Goal: Task Accomplishment & Management: Manage account settings

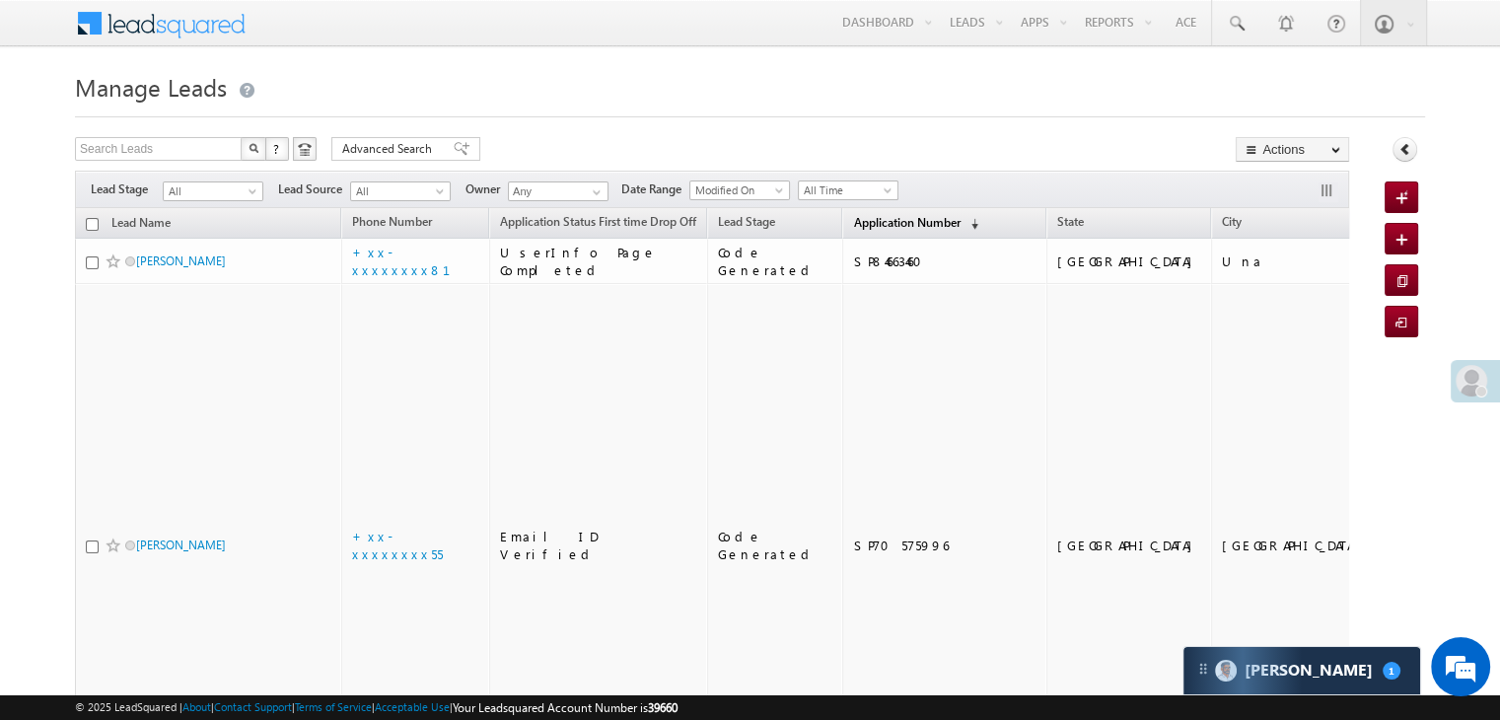
click at [869, 226] on span "Application Number" at bounding box center [906, 222] width 107 height 15
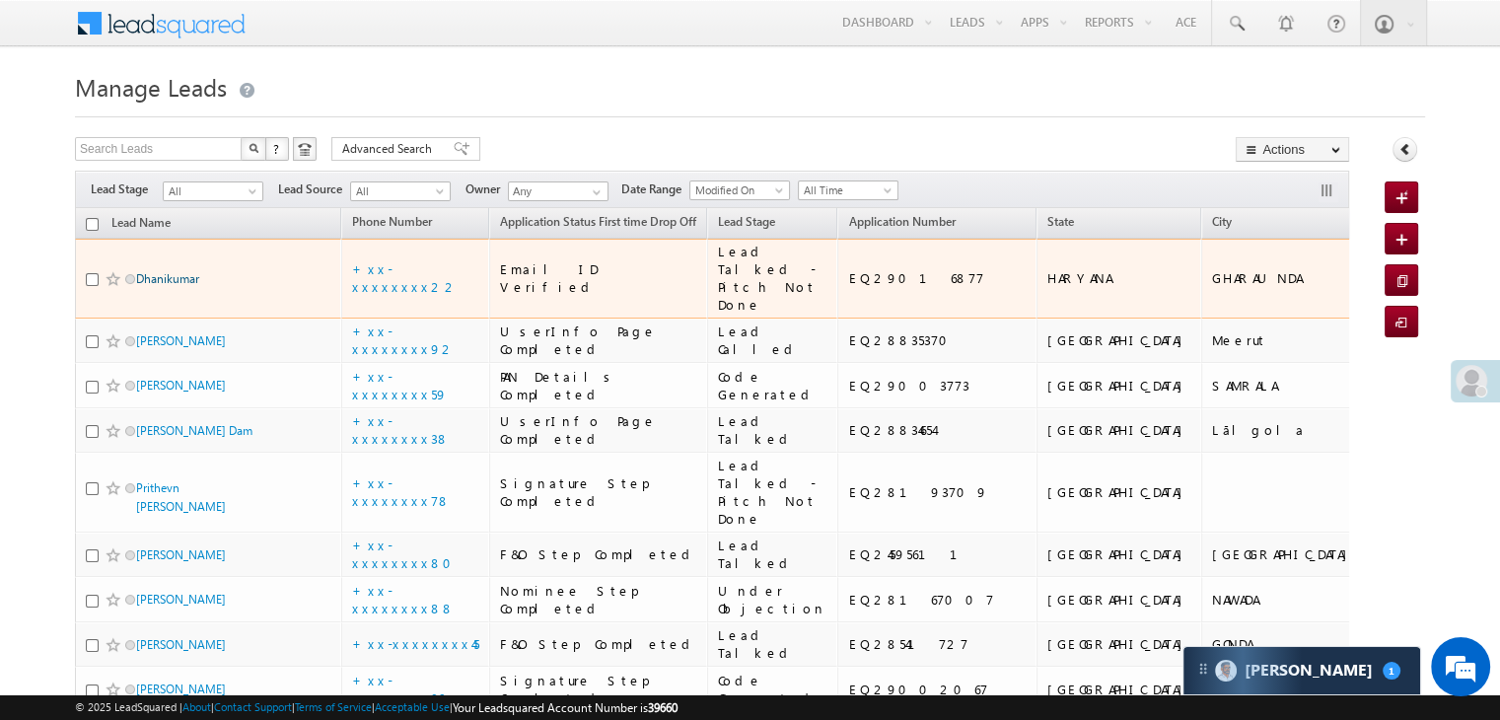
click at [178, 286] on link "Dhanikumar" at bounding box center [167, 278] width 63 height 15
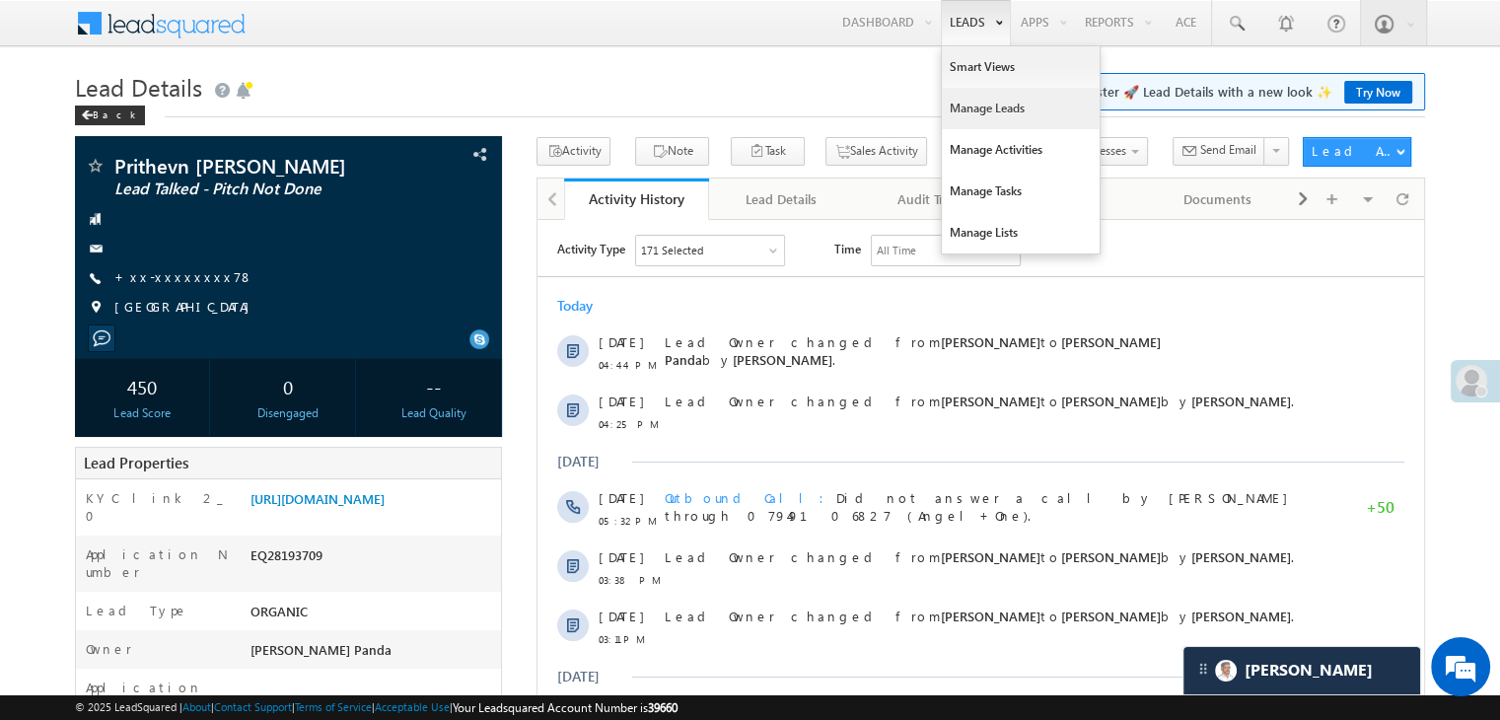
click at [955, 108] on link "Manage Leads" at bounding box center [1021, 108] width 158 height 41
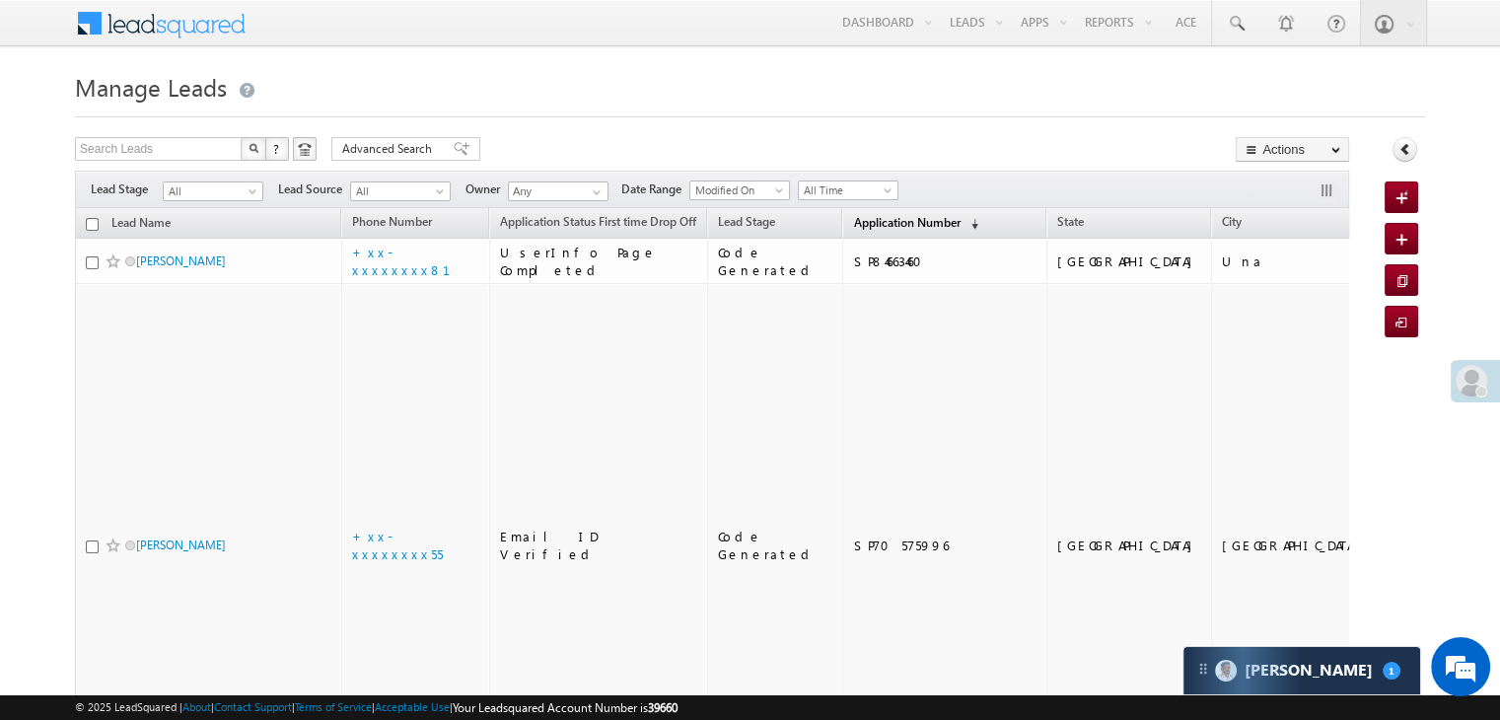
click at [864, 226] on span "Application Number" at bounding box center [906, 222] width 107 height 15
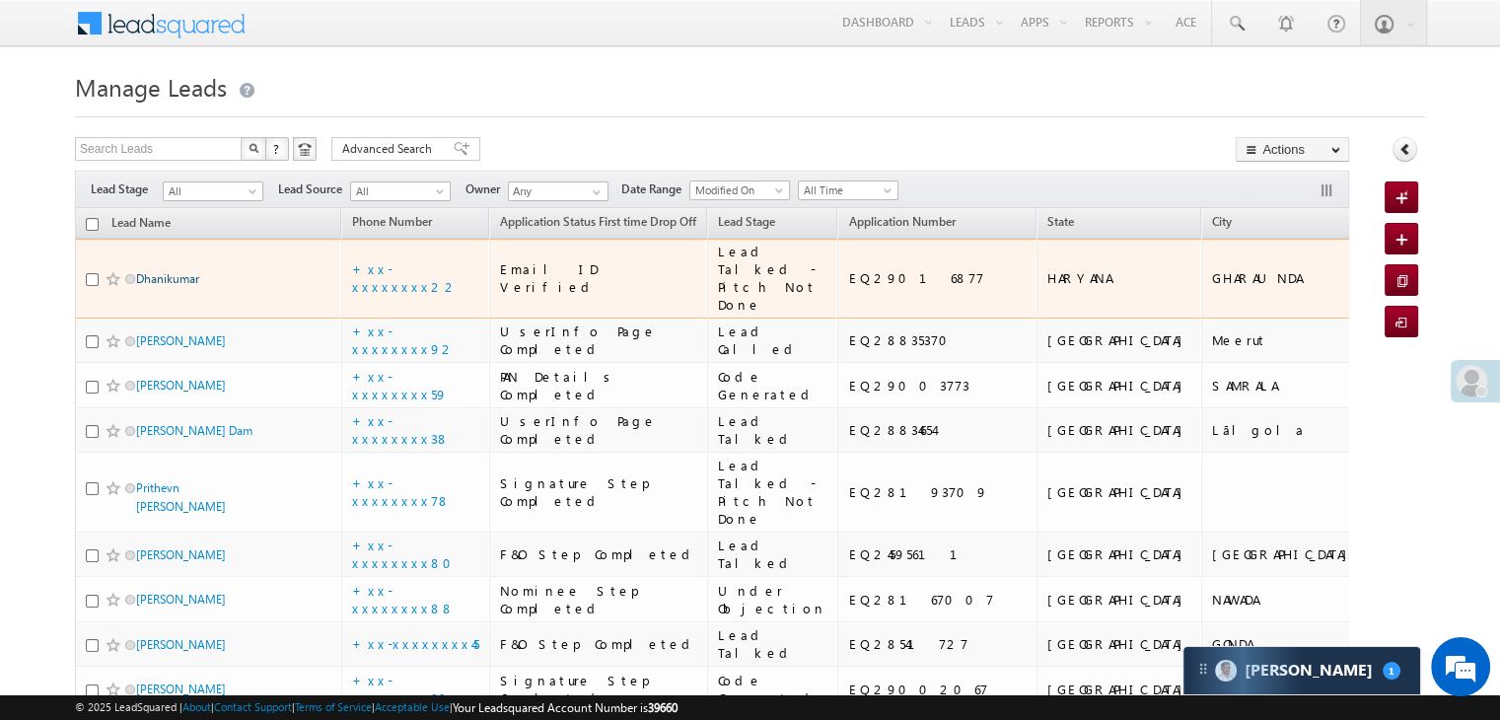
click at [158, 286] on link "Dhanikumar" at bounding box center [167, 278] width 63 height 15
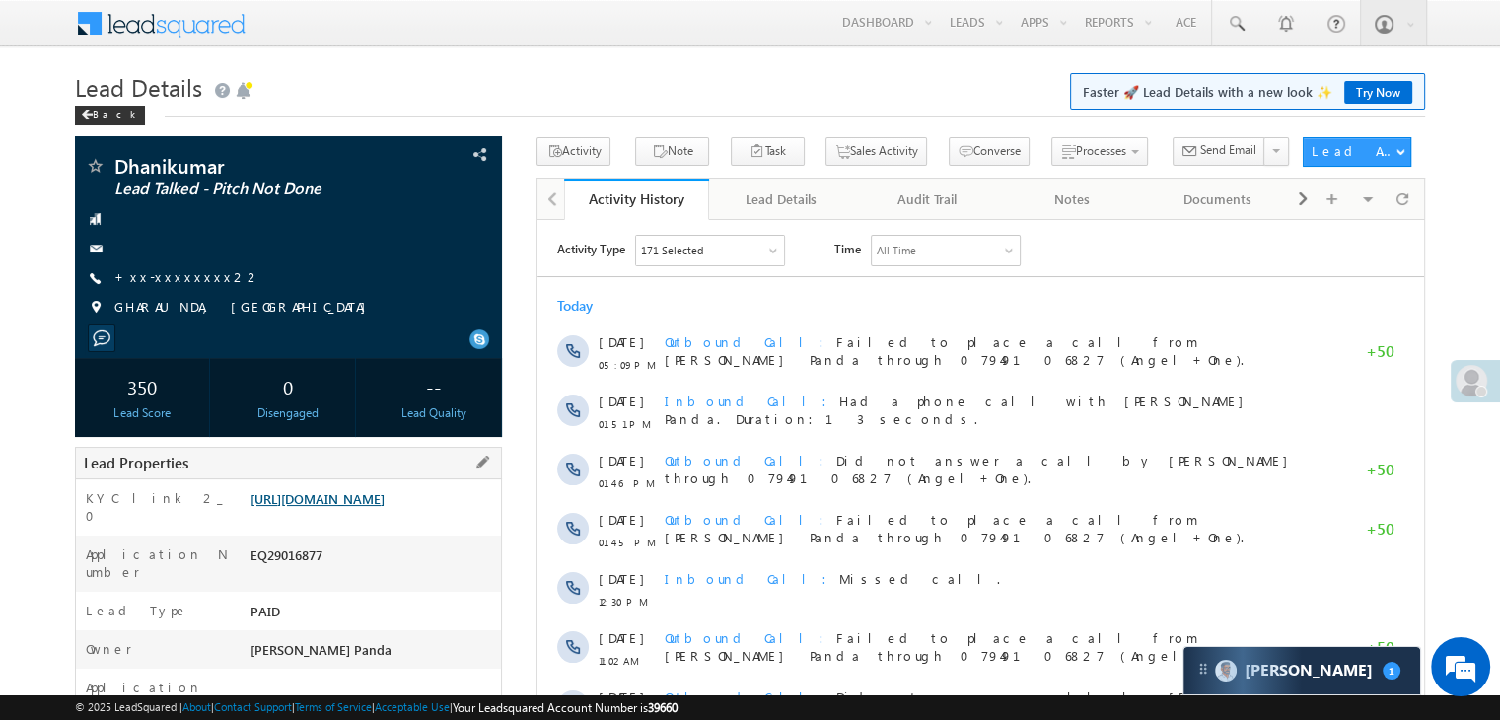
click at [375, 507] on link "[URL][DOMAIN_NAME]" at bounding box center [318, 498] width 134 height 17
click at [91, 111] on span at bounding box center [87, 115] width 12 height 10
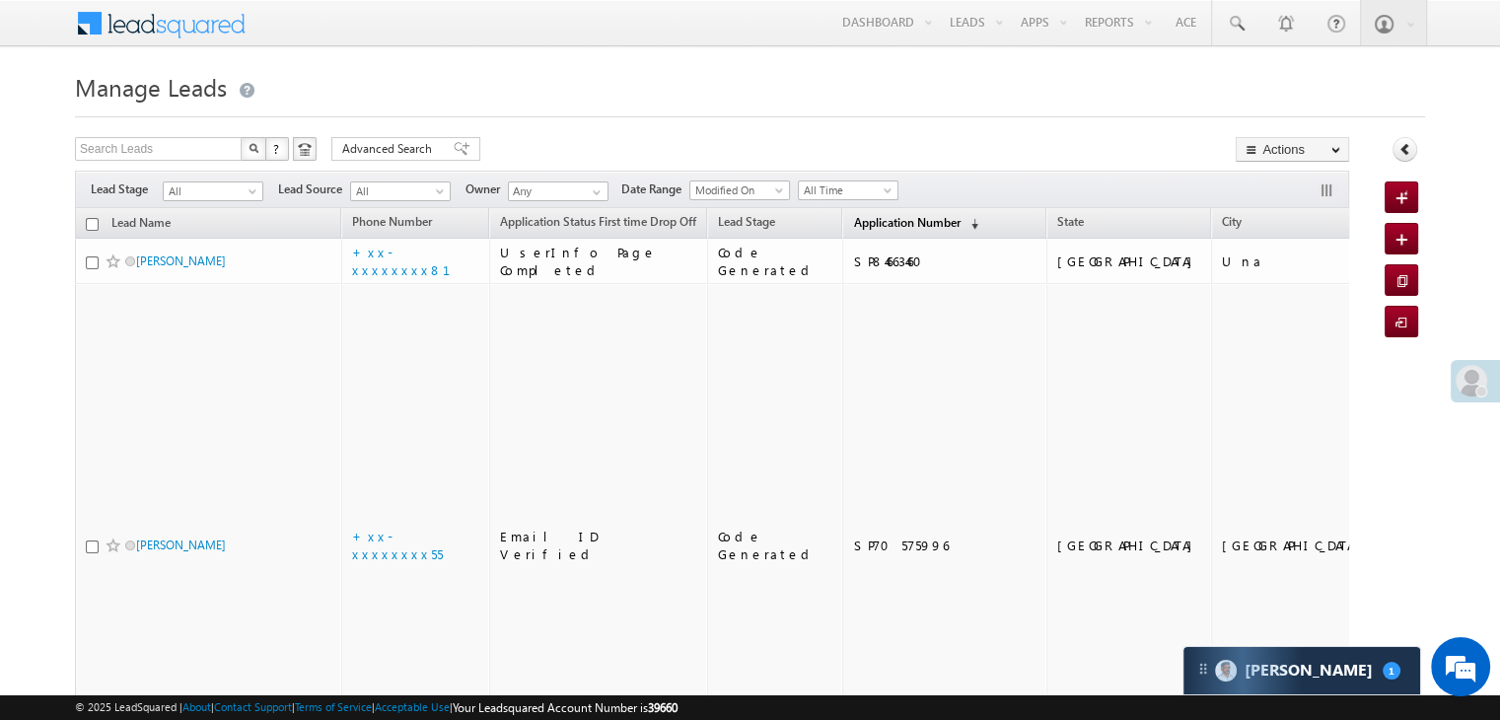
click at [853, 221] on span "Application Number" at bounding box center [906, 222] width 107 height 15
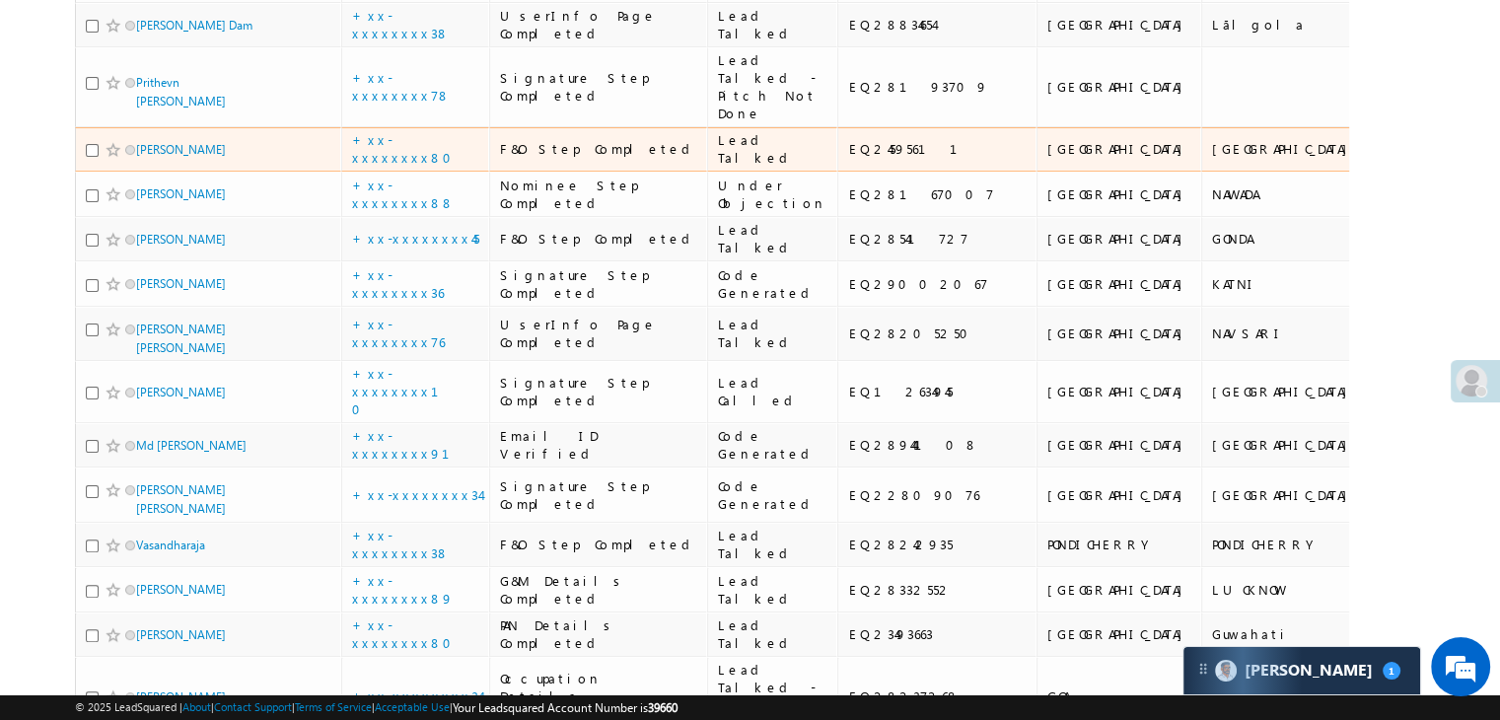
scroll to position [592, 0]
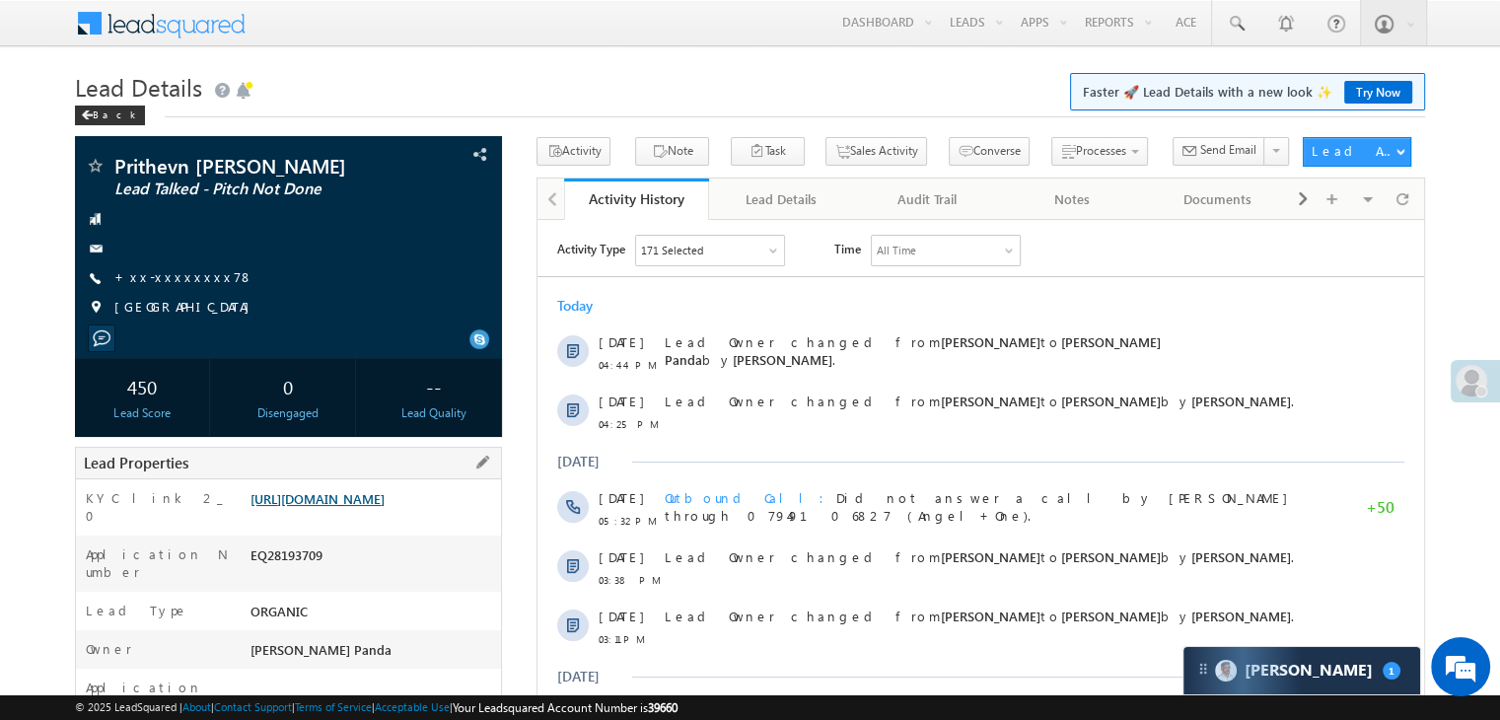
click at [380, 507] on link "[URL][DOMAIN_NAME]" at bounding box center [318, 498] width 134 height 17
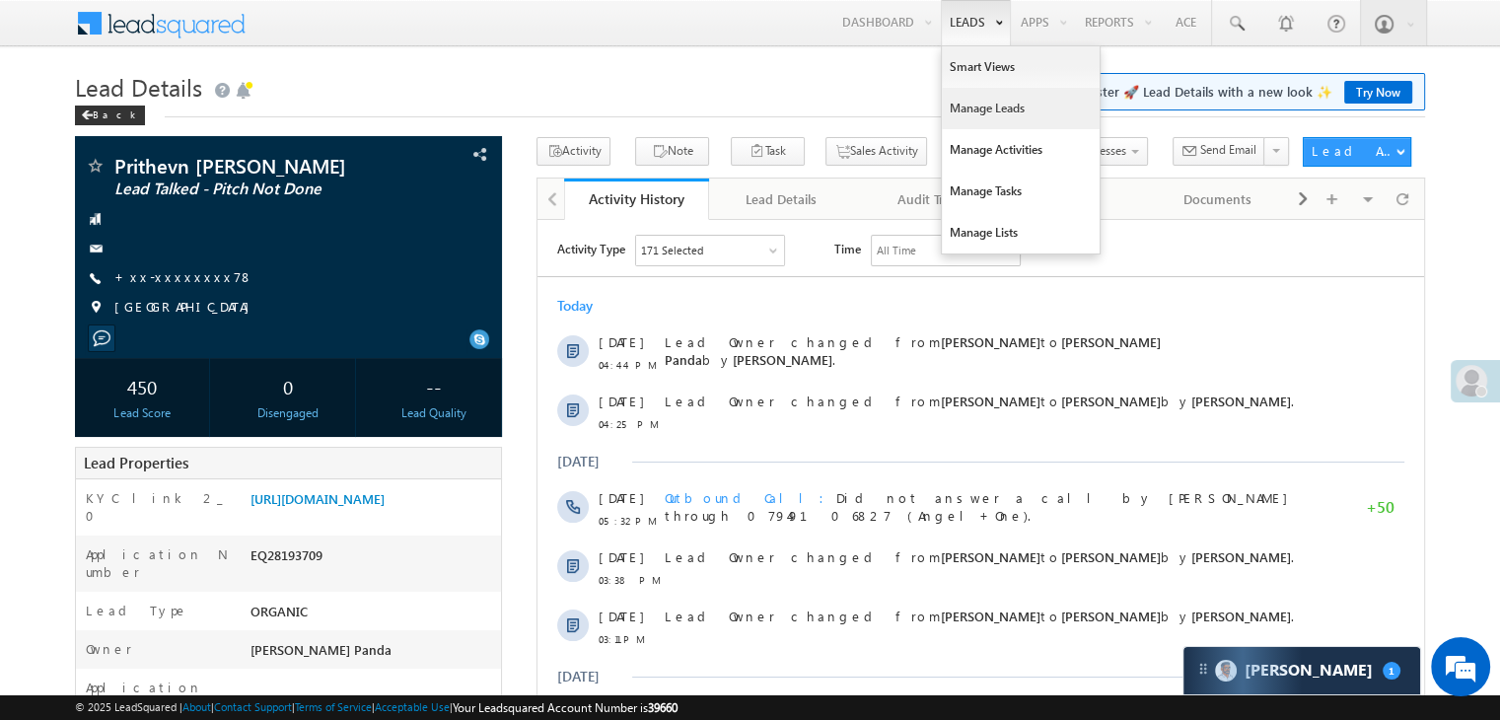
click at [971, 102] on link "Manage Leads" at bounding box center [1021, 108] width 158 height 41
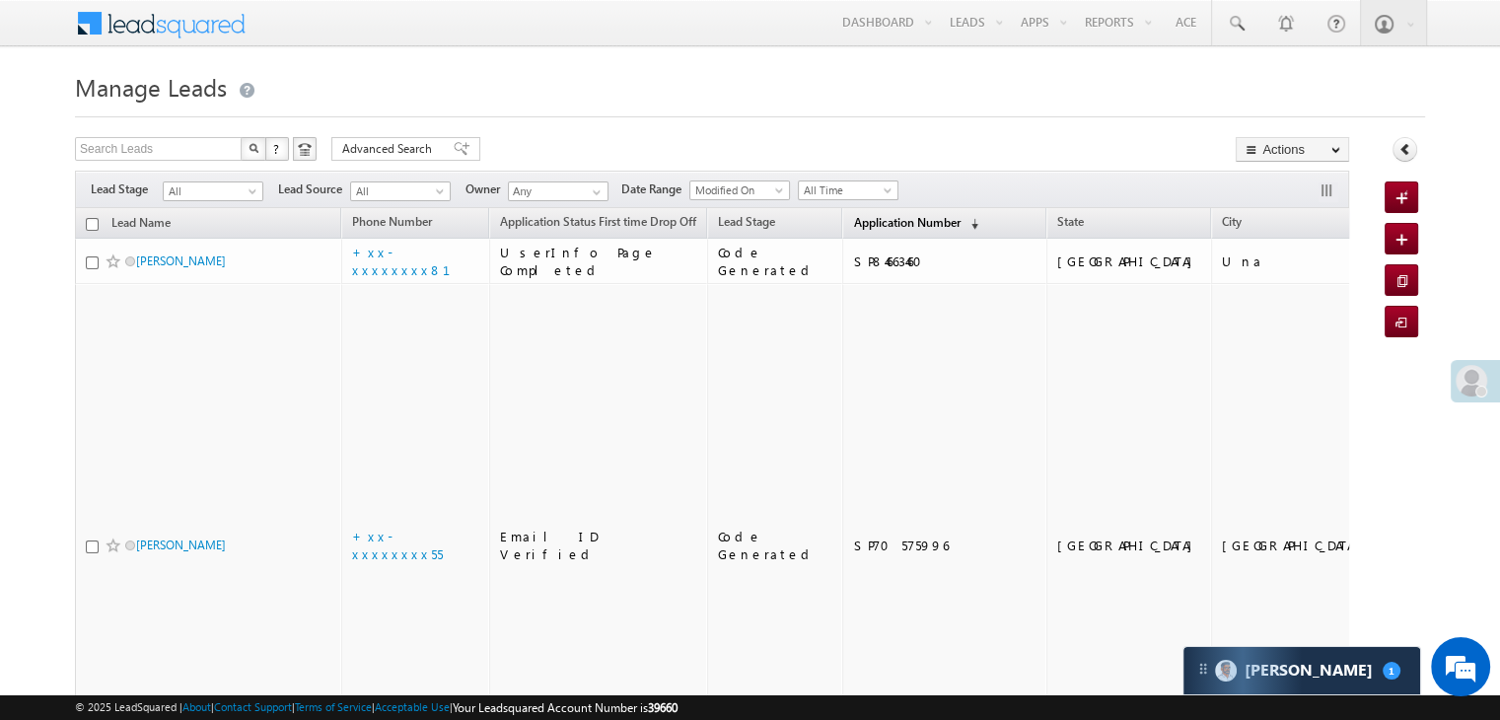
click at [853, 224] on span "Application Number" at bounding box center [906, 222] width 107 height 15
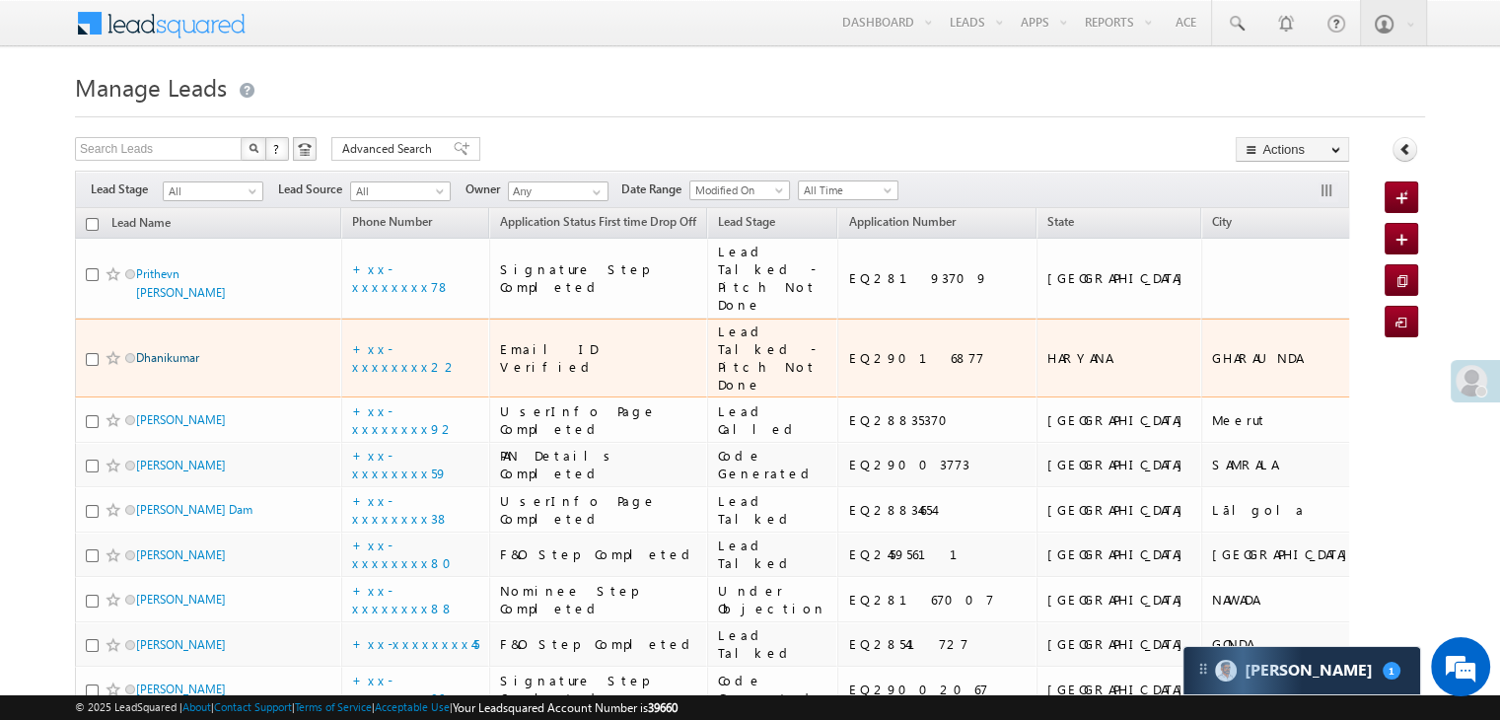
click at [165, 365] on link "Dhanikumar" at bounding box center [167, 357] width 63 height 15
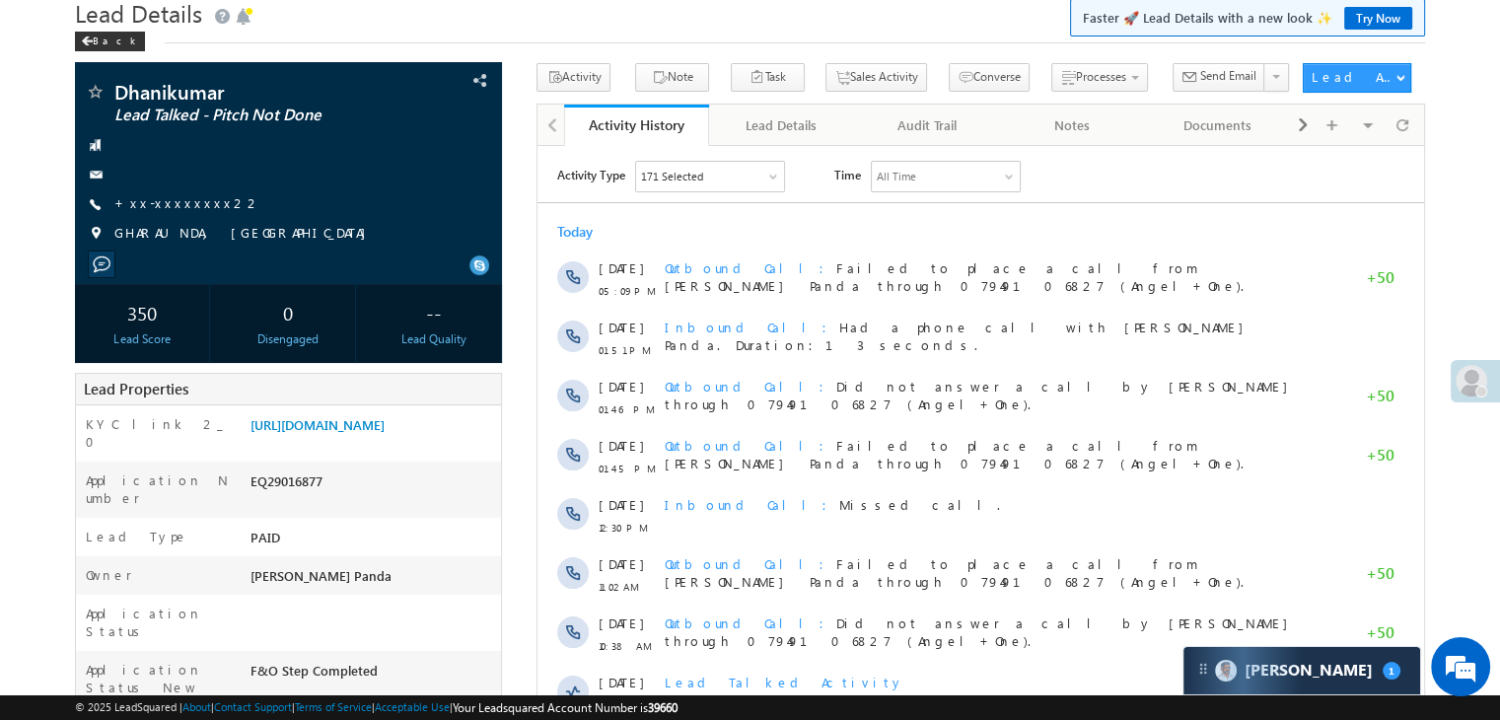
scroll to position [197, 0]
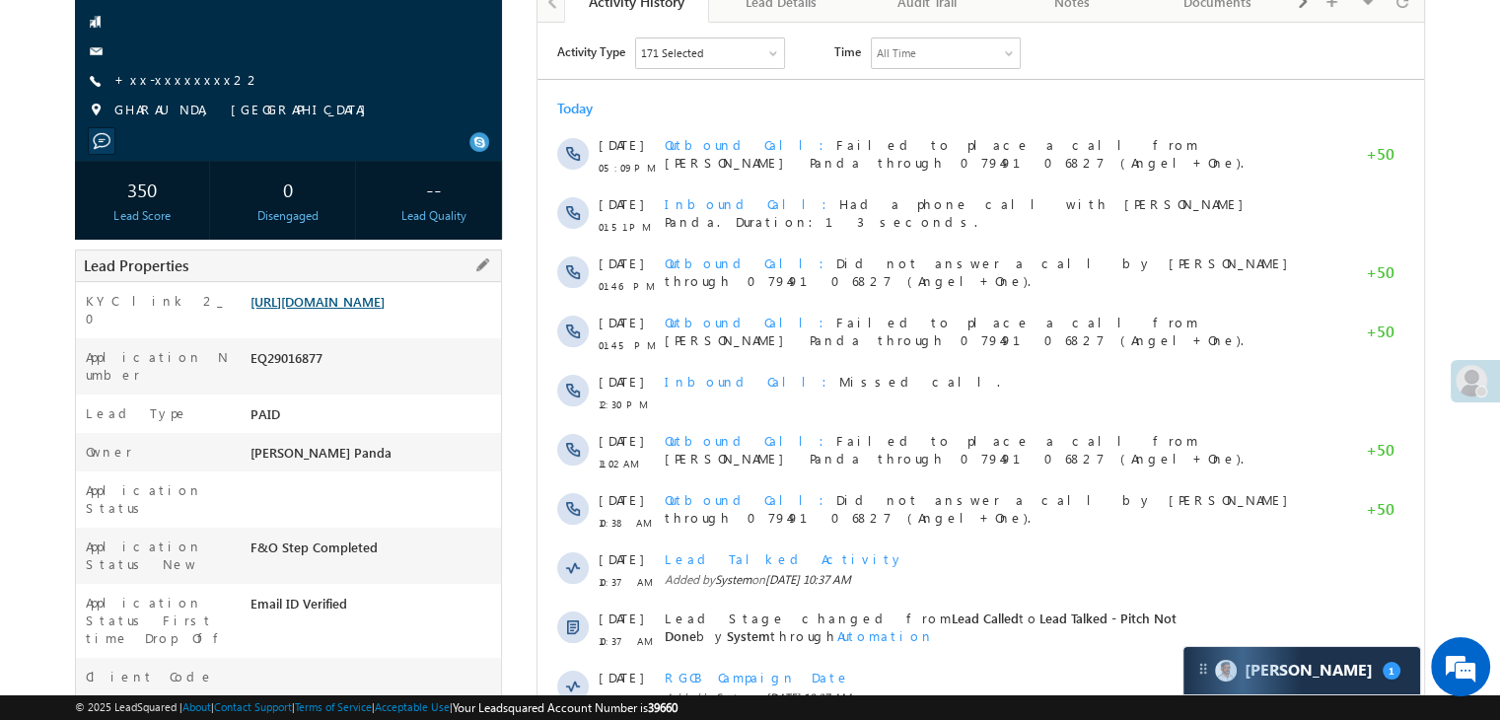
click at [332, 310] on link "[URL][DOMAIN_NAME]" at bounding box center [318, 301] width 134 height 17
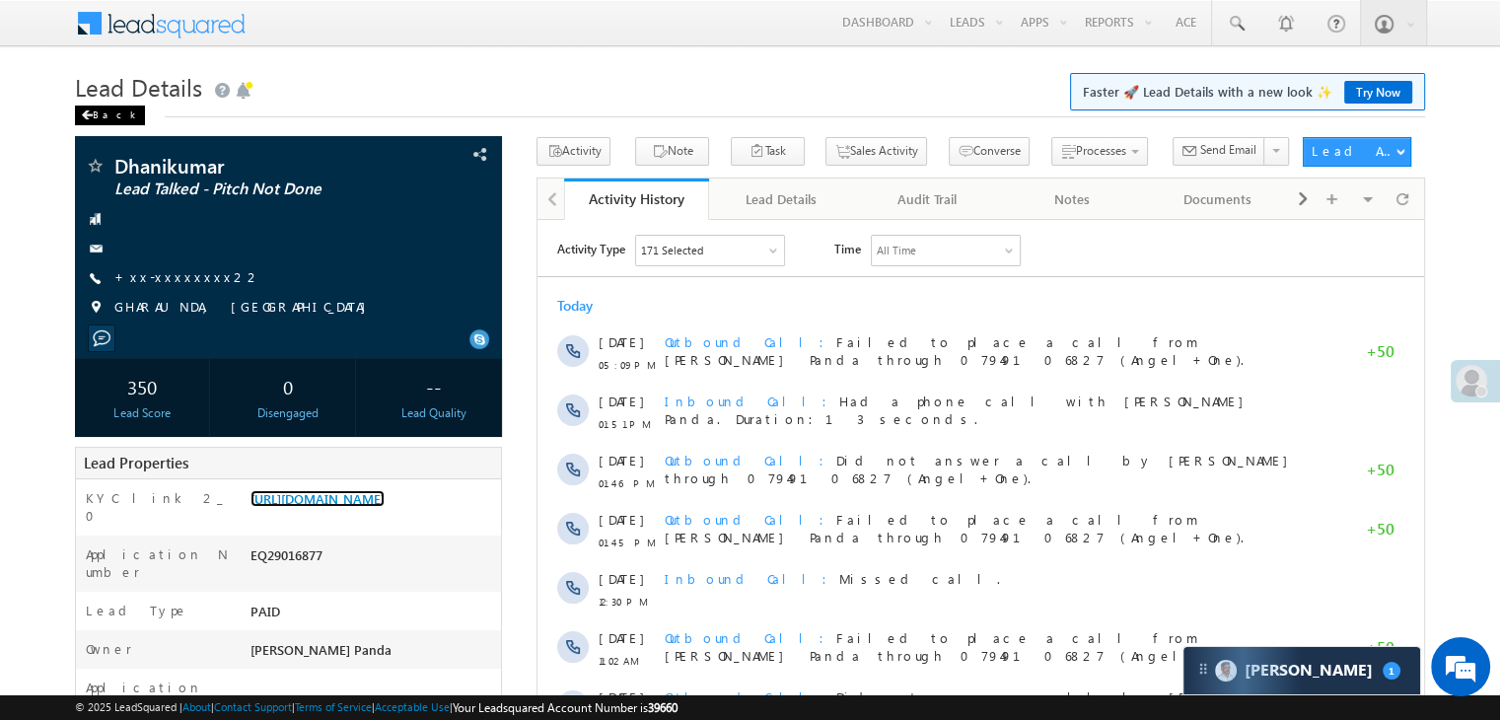
scroll to position [0, 0]
click at [90, 109] on div "Back" at bounding box center [110, 116] width 70 height 20
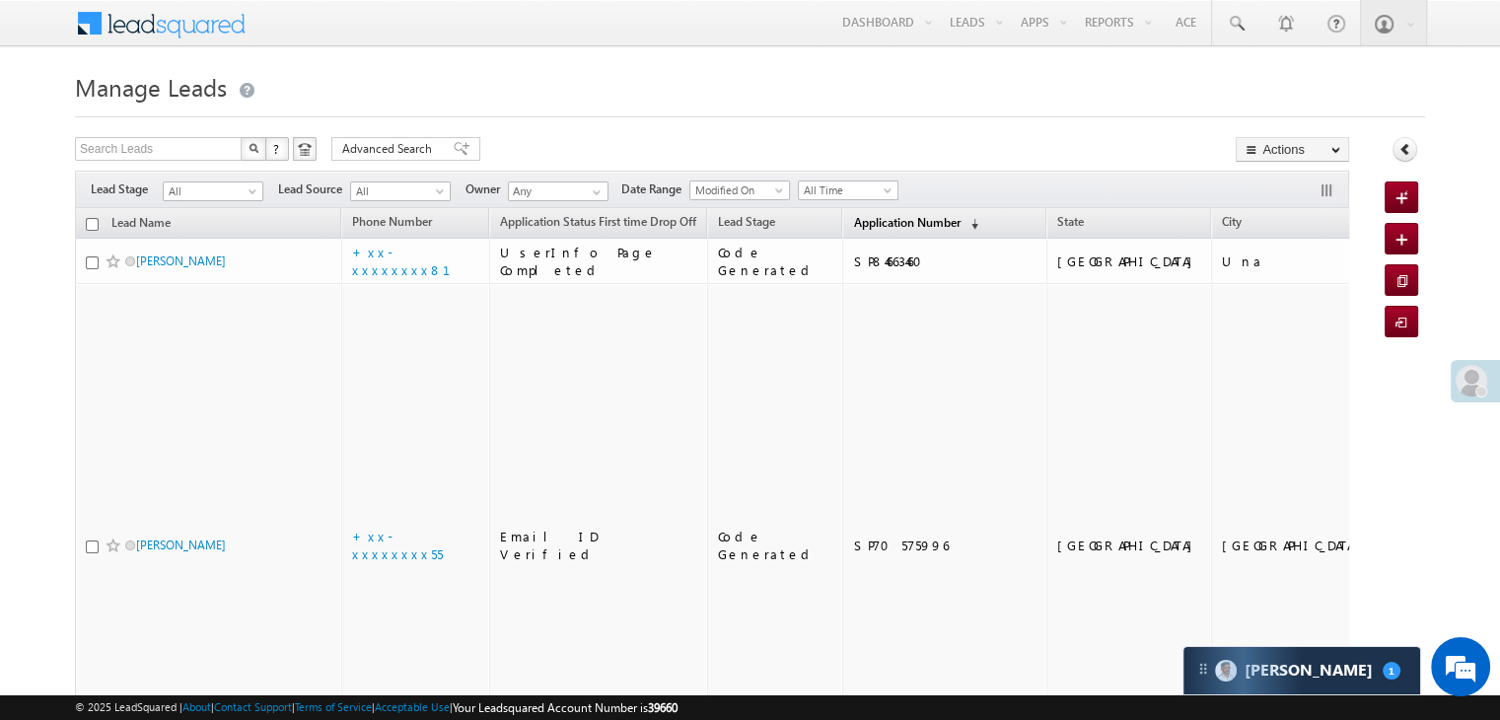
click at [864, 222] on span "Application Number" at bounding box center [906, 222] width 107 height 15
click at [853, 216] on span "Application Number" at bounding box center [906, 222] width 107 height 15
click at [853, 223] on span "Application Number" at bounding box center [906, 222] width 107 height 15
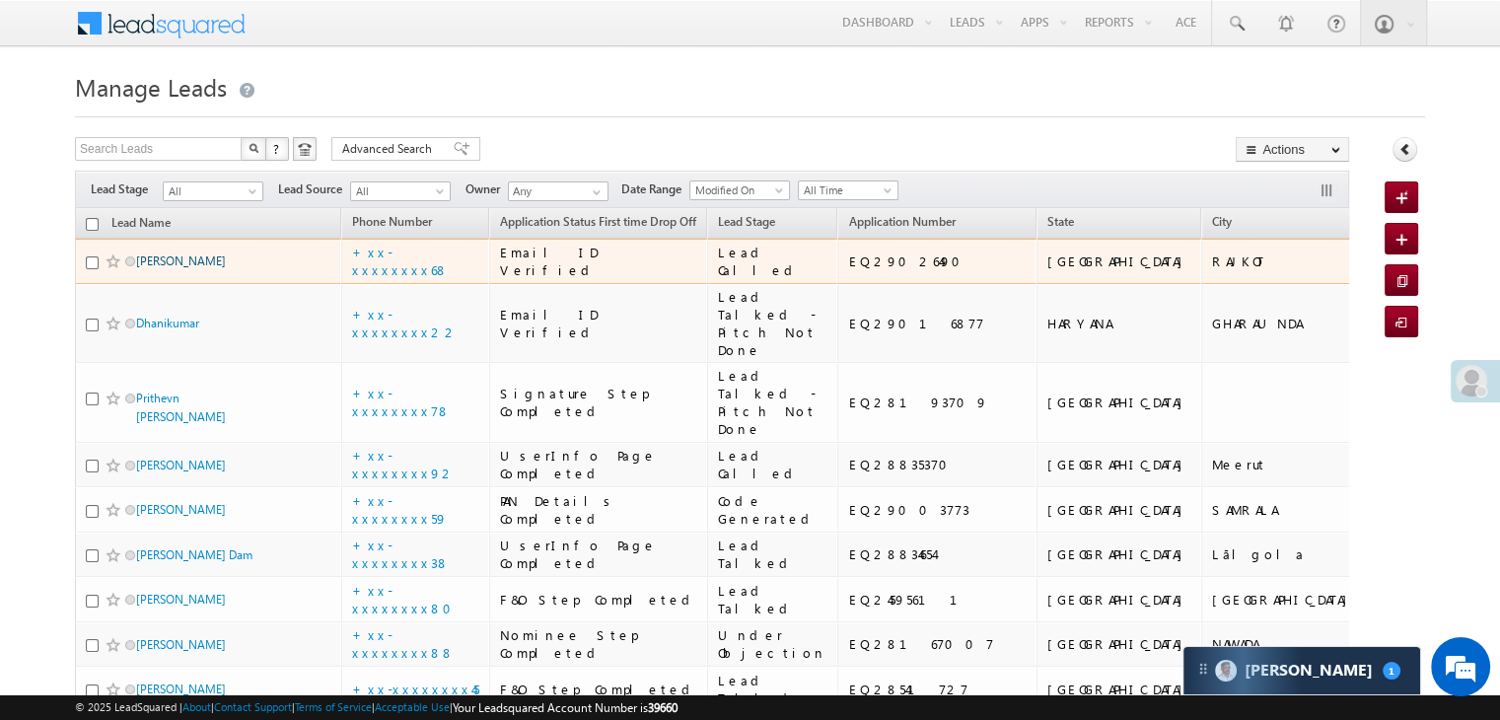
click at [170, 268] on link "[PERSON_NAME]" at bounding box center [181, 260] width 90 height 15
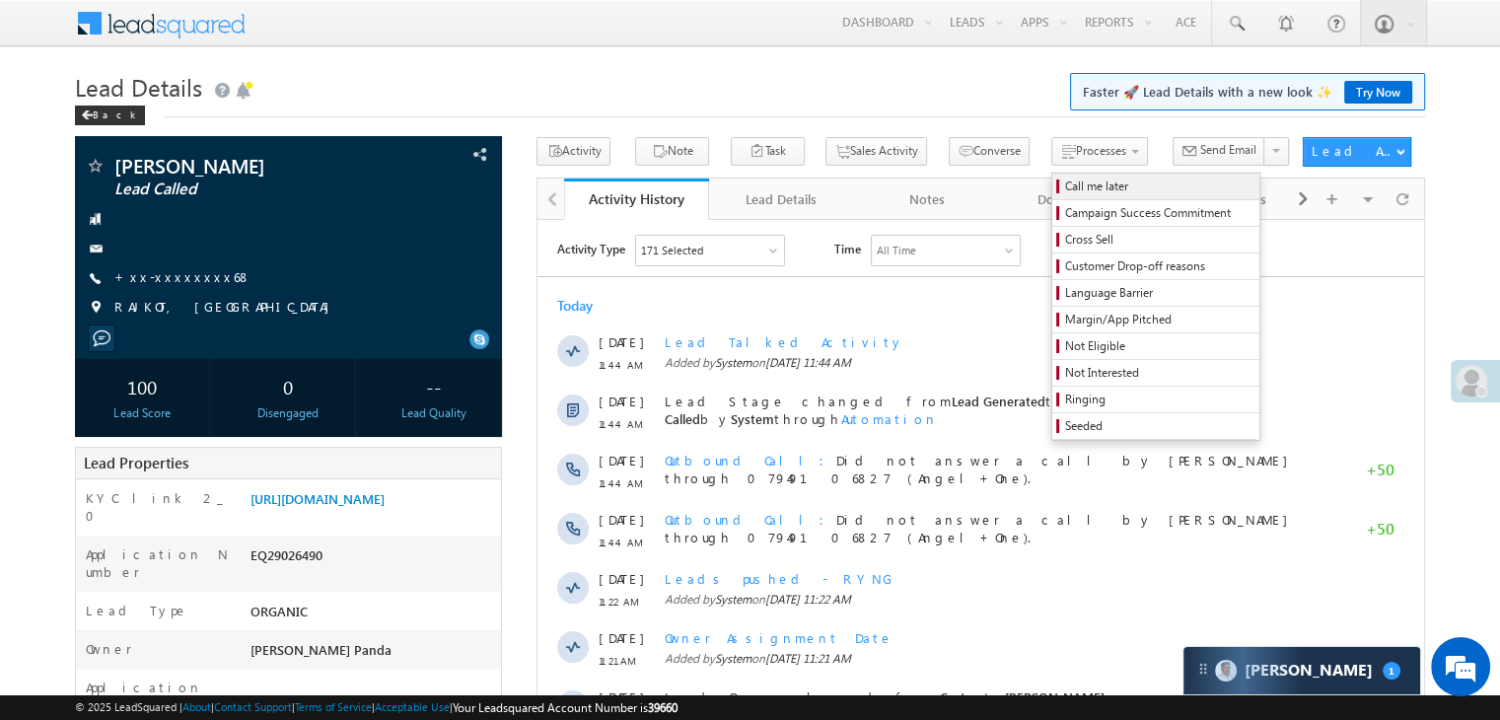
click at [1065, 180] on span "Call me later" at bounding box center [1158, 187] width 187 height 18
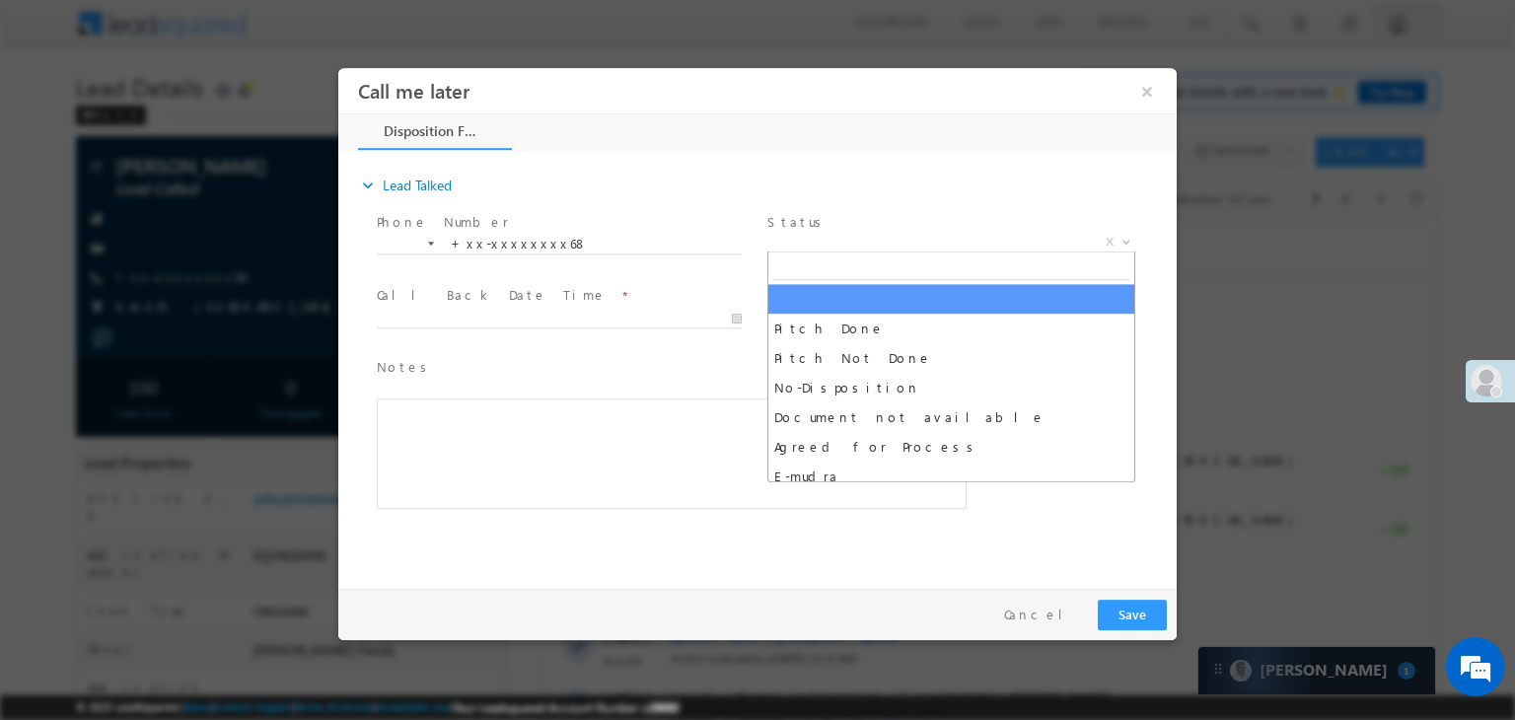
click at [954, 239] on span "X" at bounding box center [951, 243] width 368 height 20
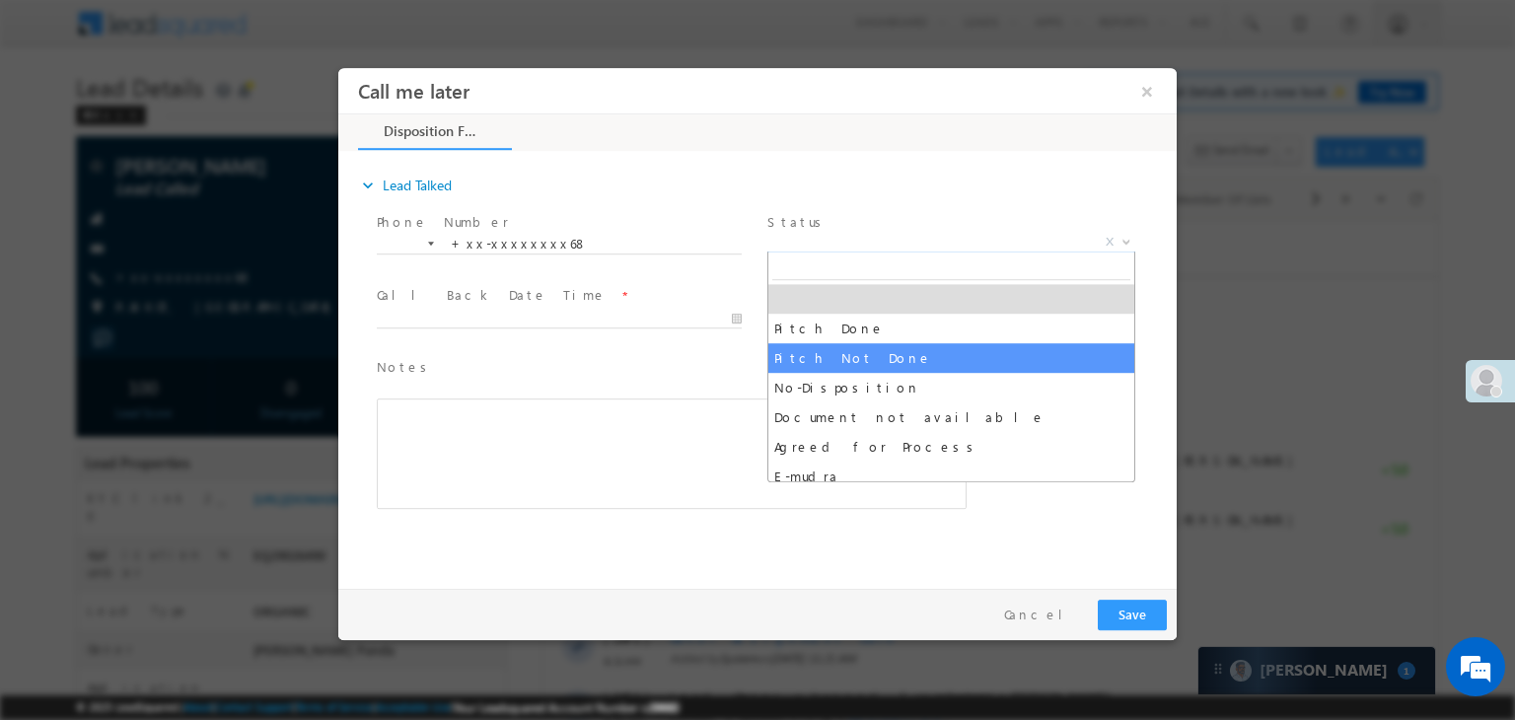
select select "Pitch Not Done"
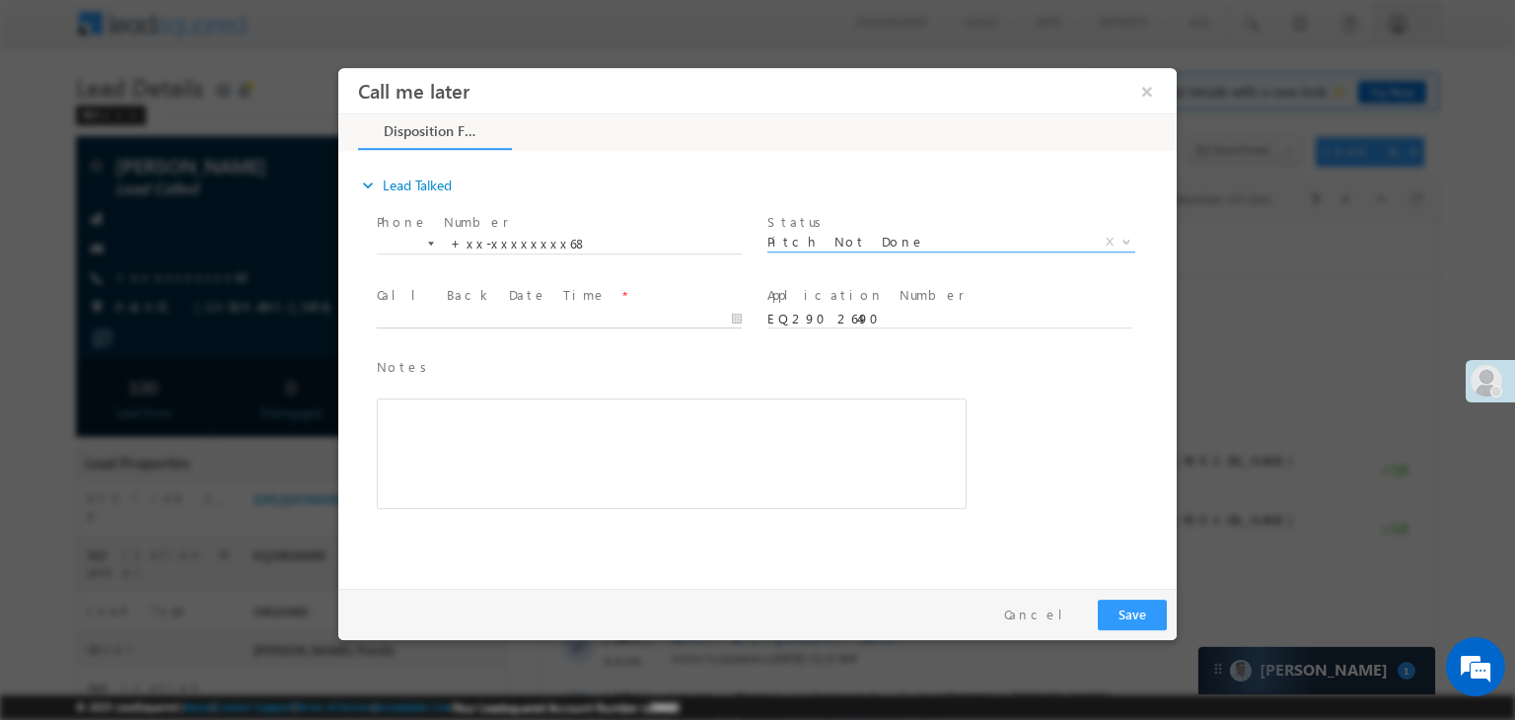
type input "09/16/25 9:41 PM"
click at [685, 310] on input "09/16/25 9:41 PM" at bounding box center [559, 320] width 365 height 20
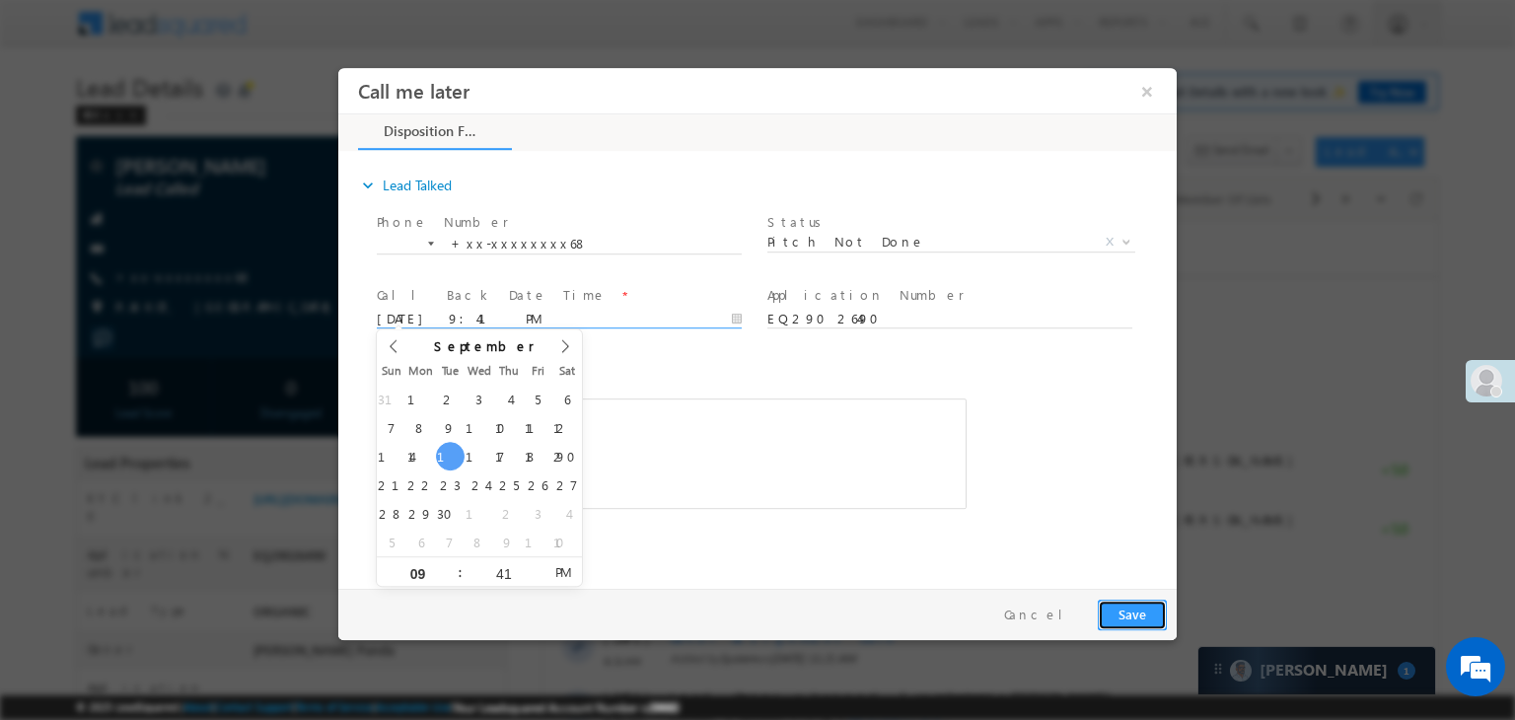
click at [1123, 612] on button "Save" at bounding box center [1132, 615] width 69 height 31
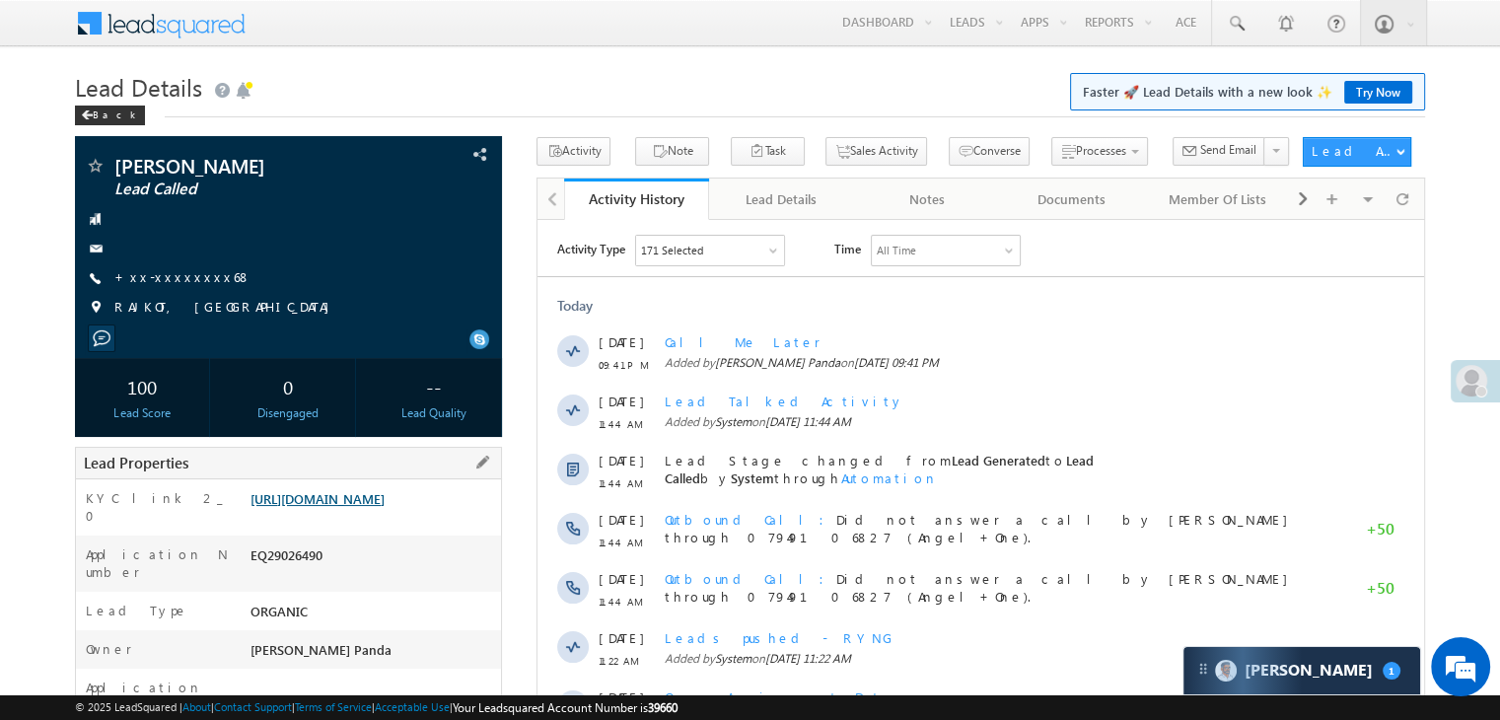
click at [372, 500] on link "[URL][DOMAIN_NAME]" at bounding box center [318, 498] width 134 height 17
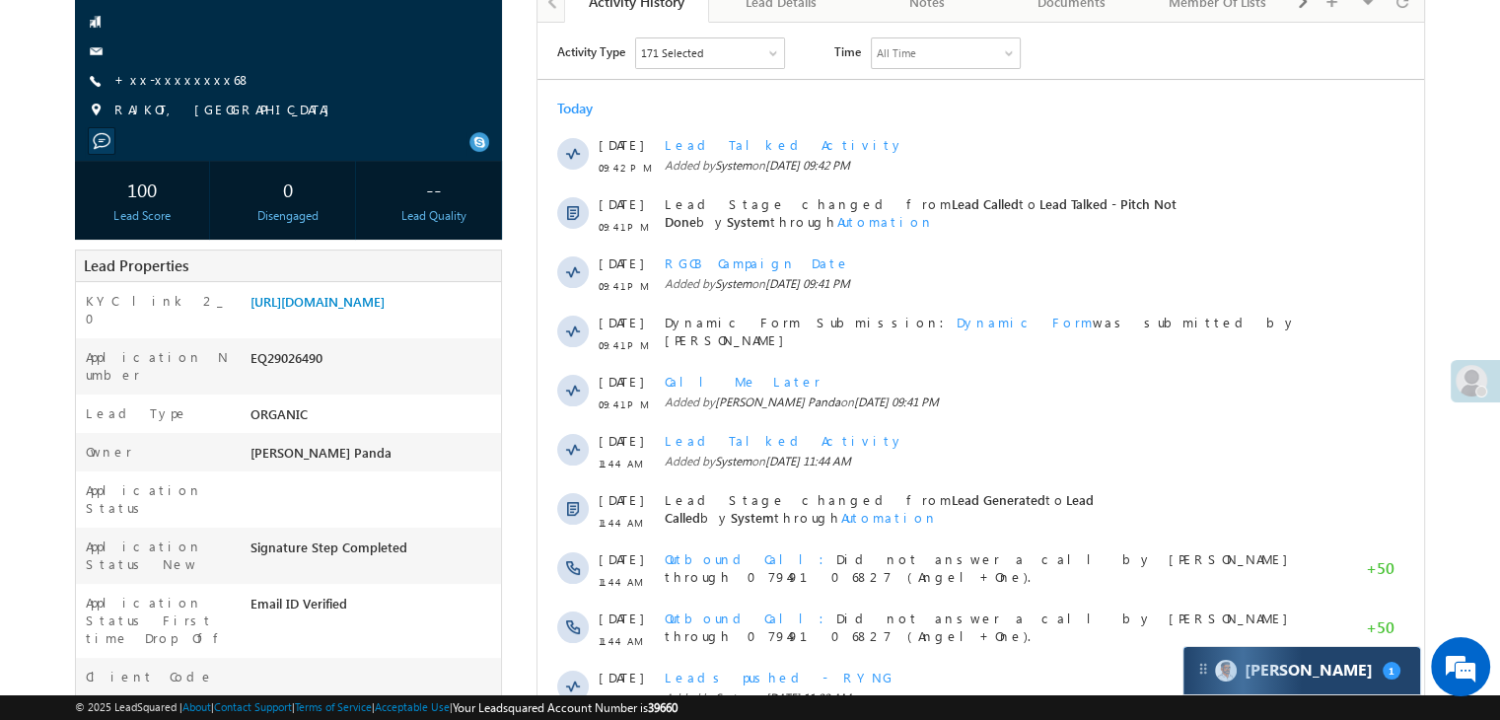
click at [1370, 667] on div "Carter 1" at bounding box center [1302, 670] width 237 height 47
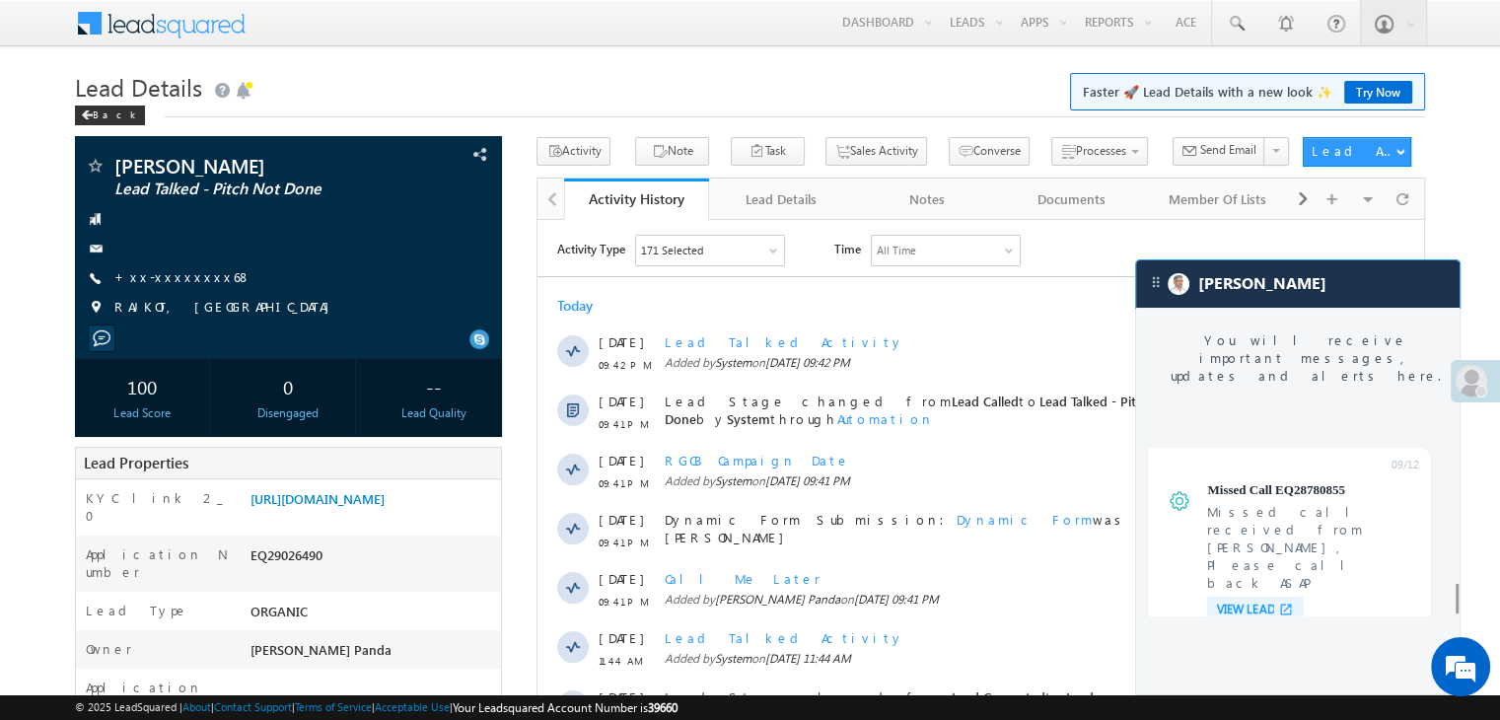
scroll to position [7839, 0]
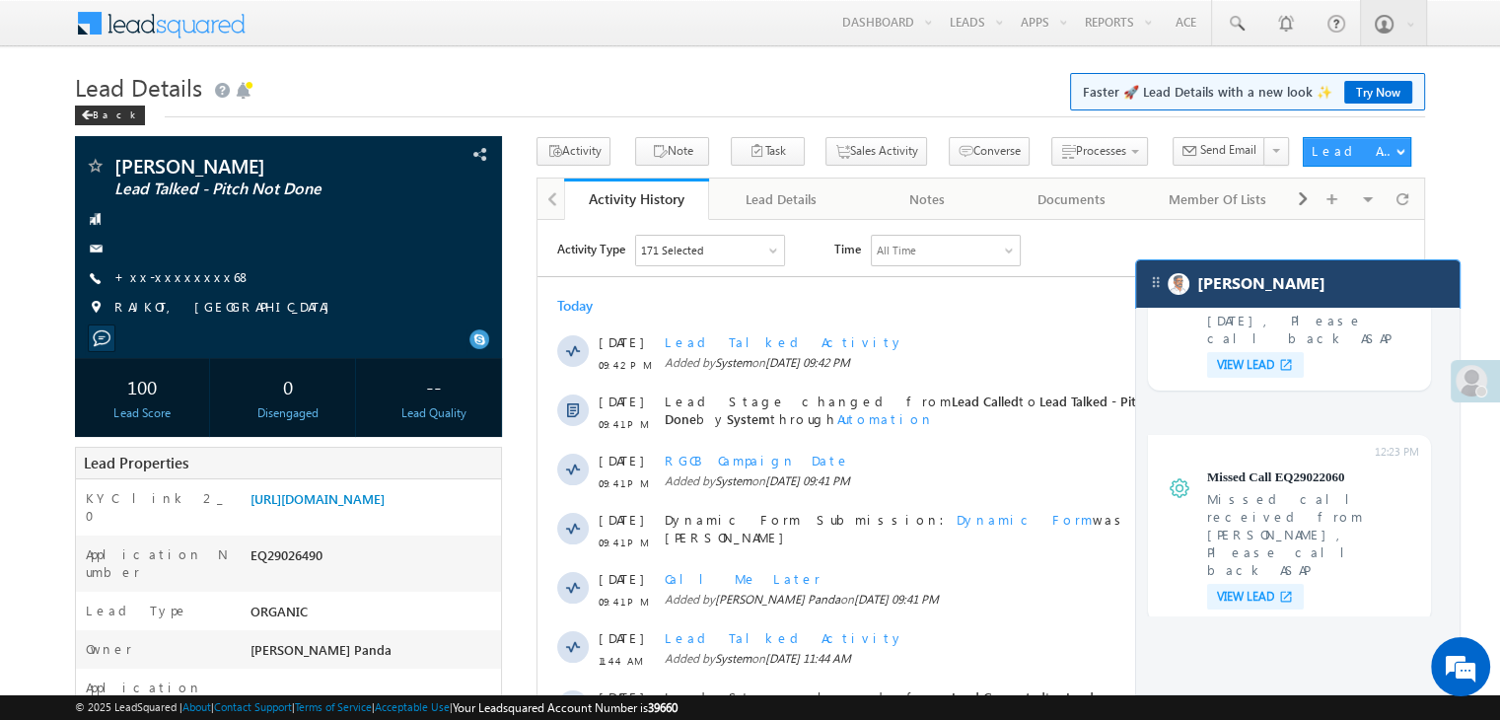
click at [1323, 284] on div "[PERSON_NAME]" at bounding box center [1298, 283] width 324 height 47
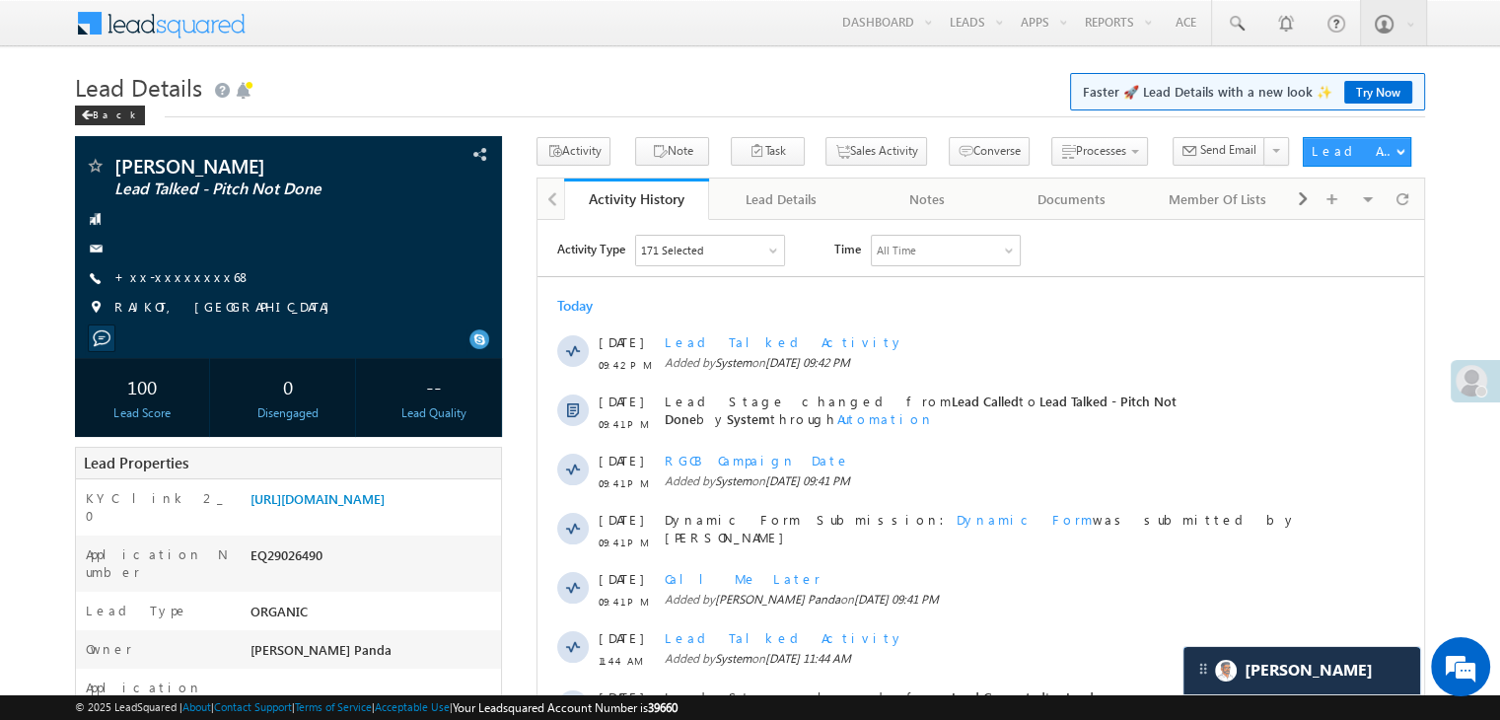
scroll to position [7968, 0]
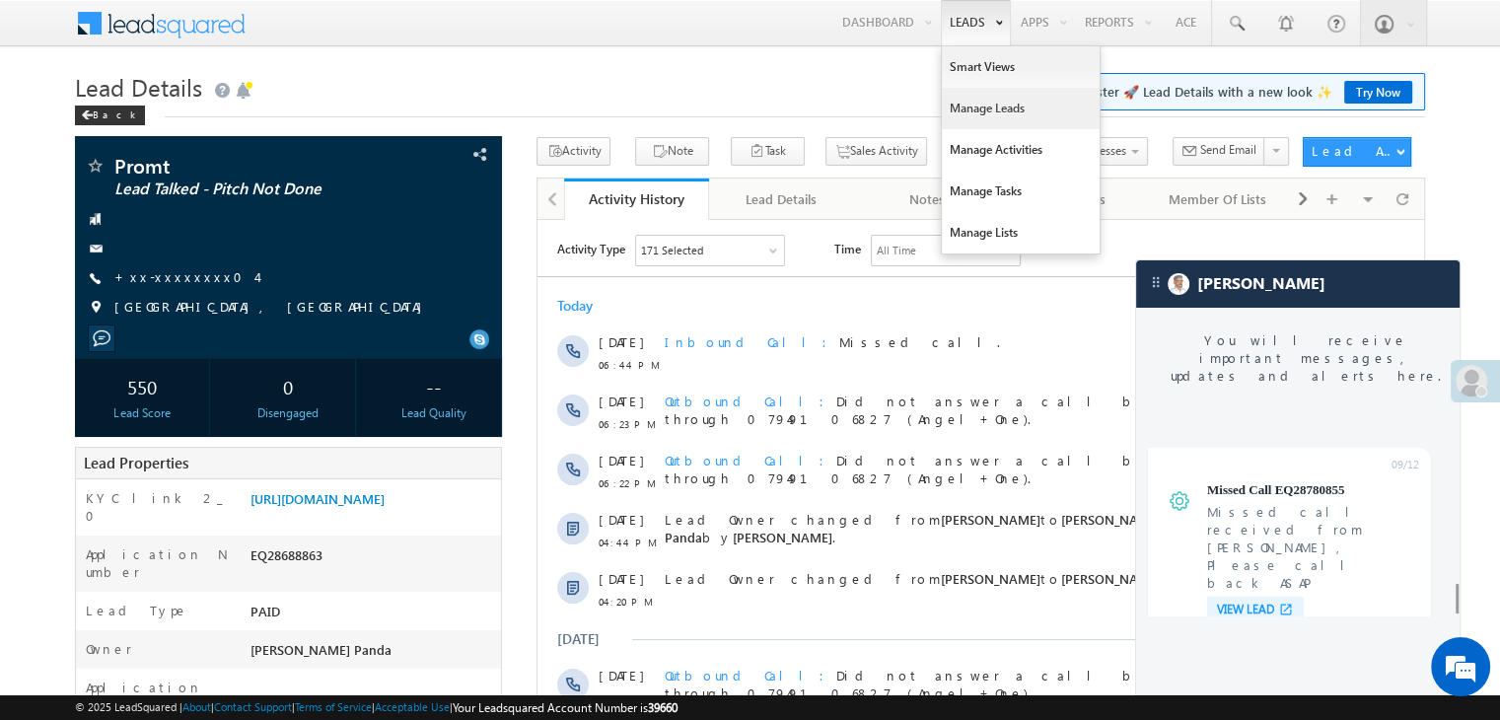
scroll to position [7792, 0]
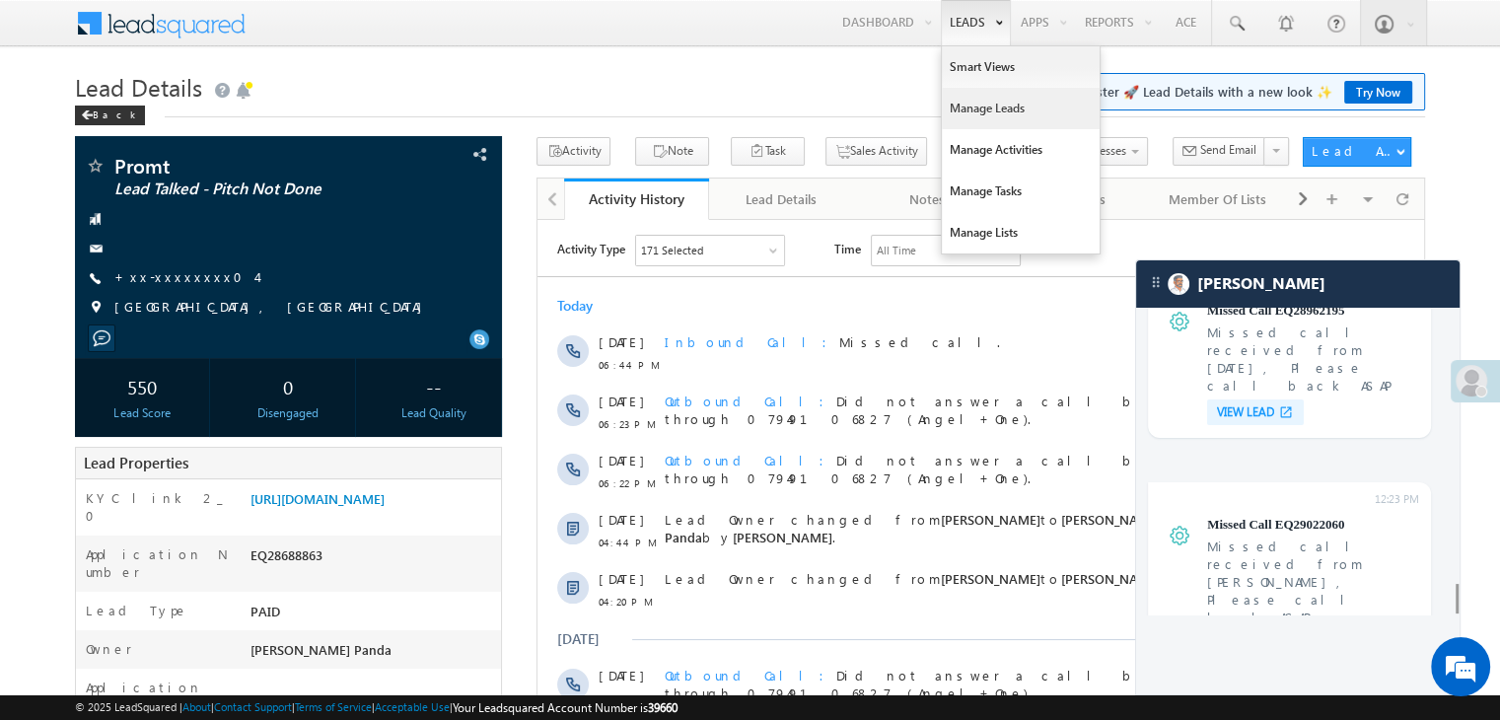
click at [985, 108] on link "Manage Leads" at bounding box center [1021, 108] width 158 height 41
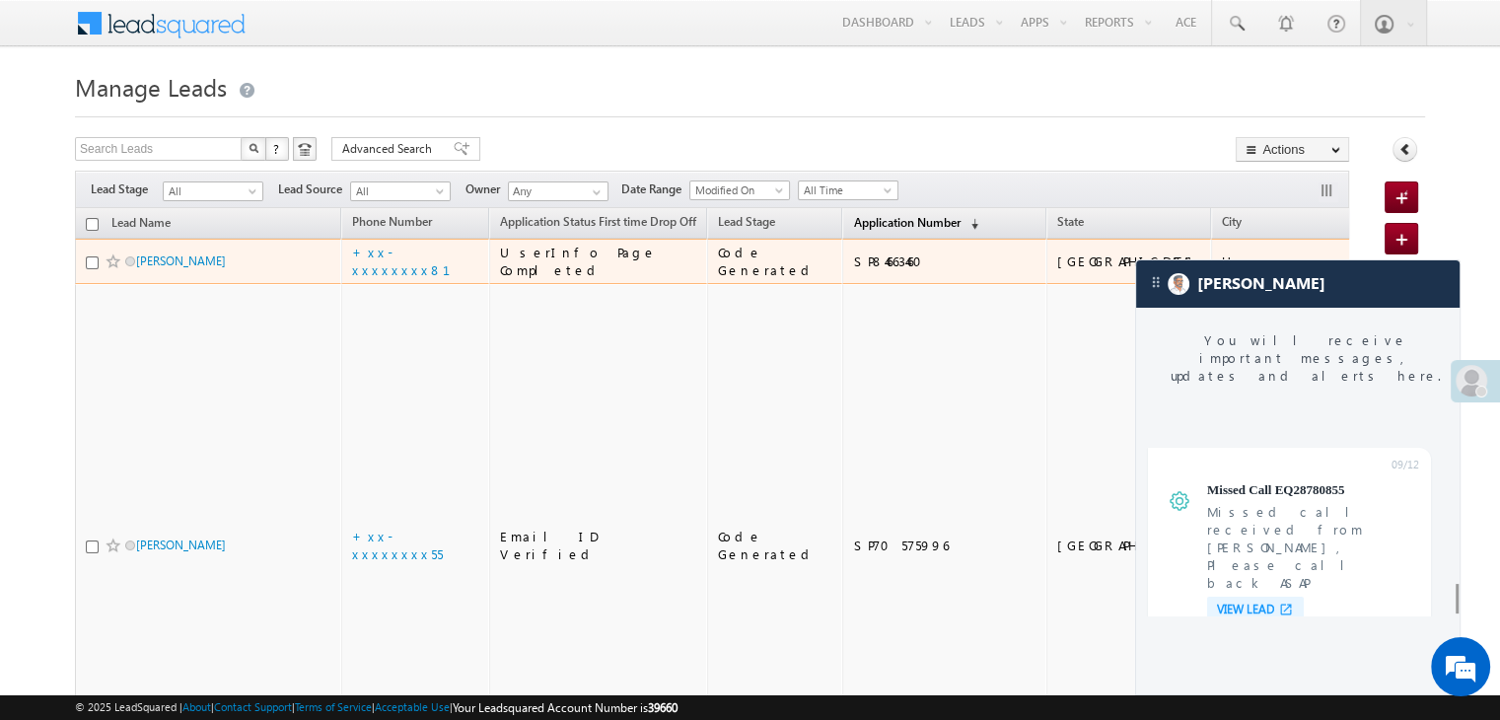
scroll to position [7792, 0]
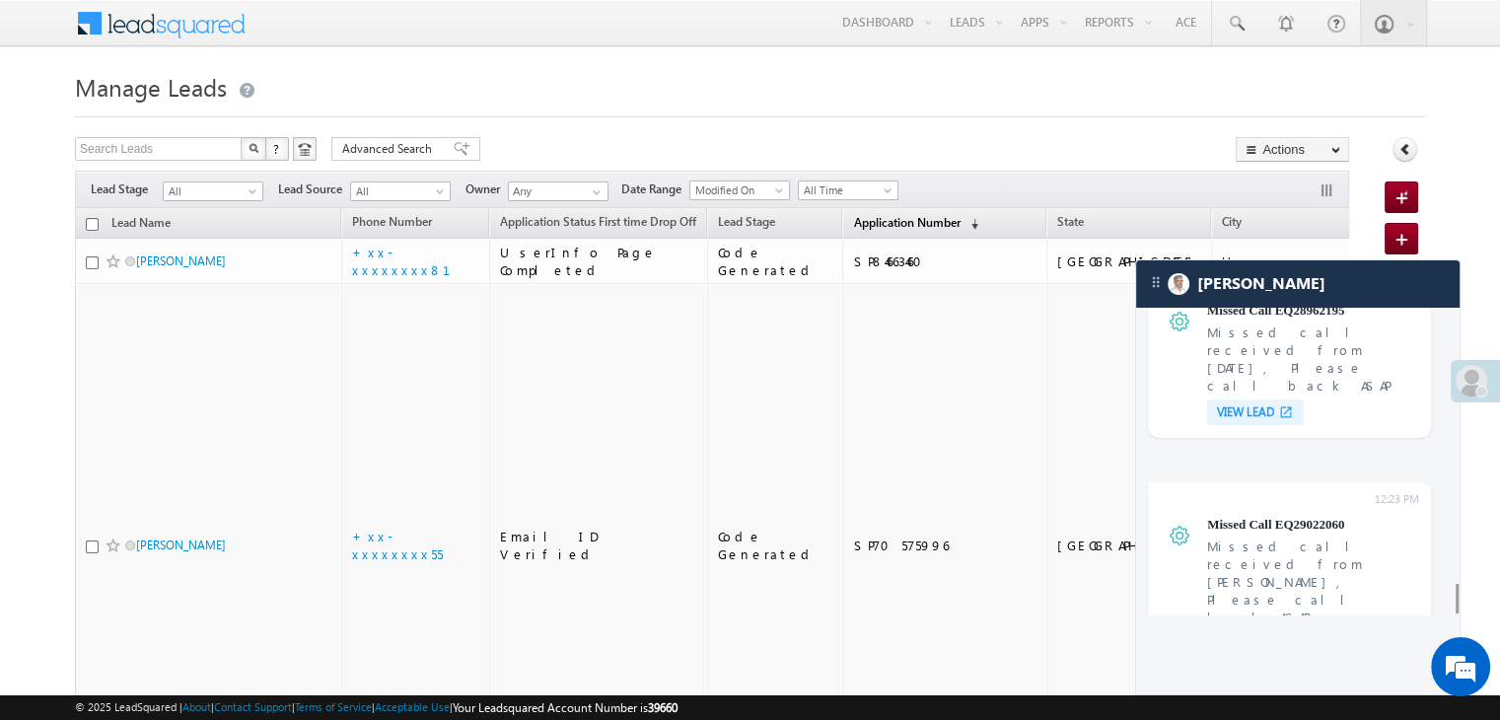
click at [853, 221] on span "Application Number" at bounding box center [906, 222] width 107 height 15
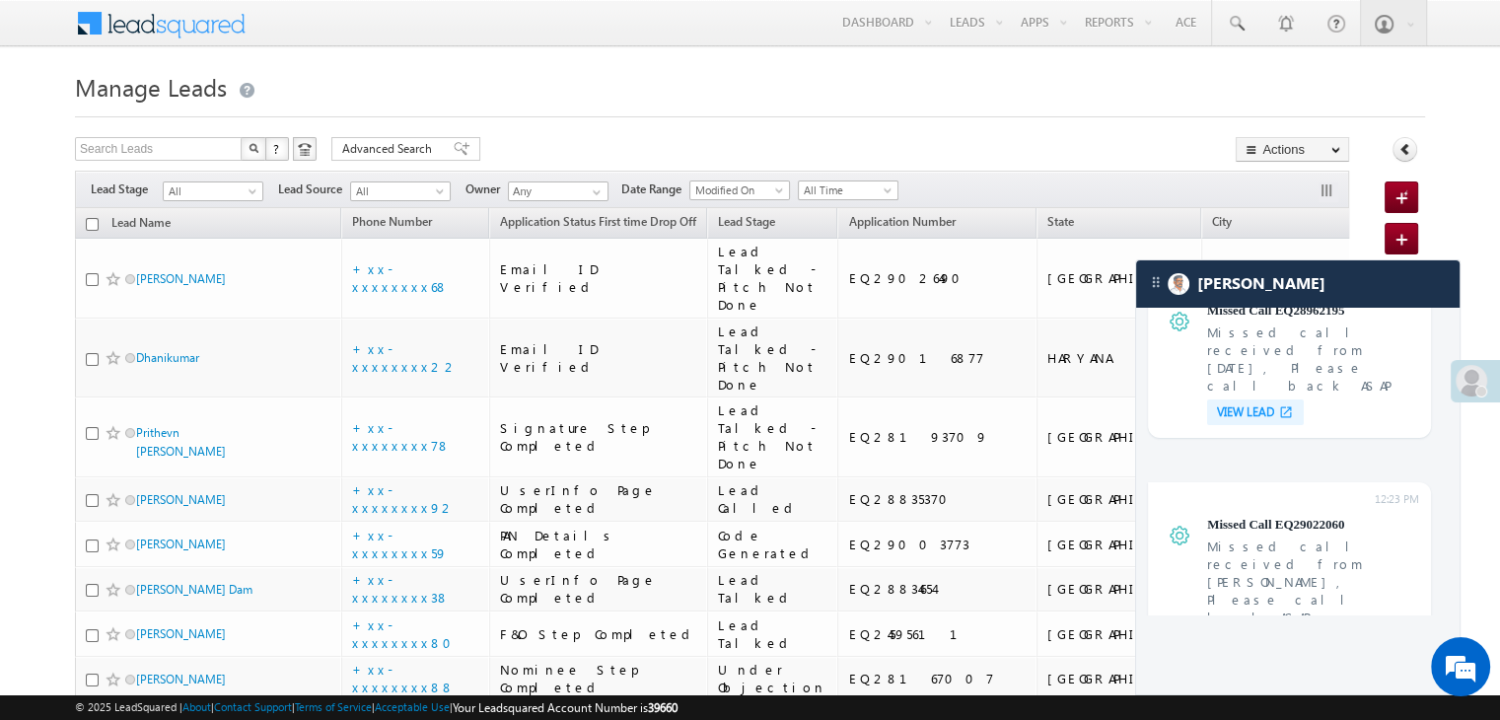
scroll to position [0, 0]
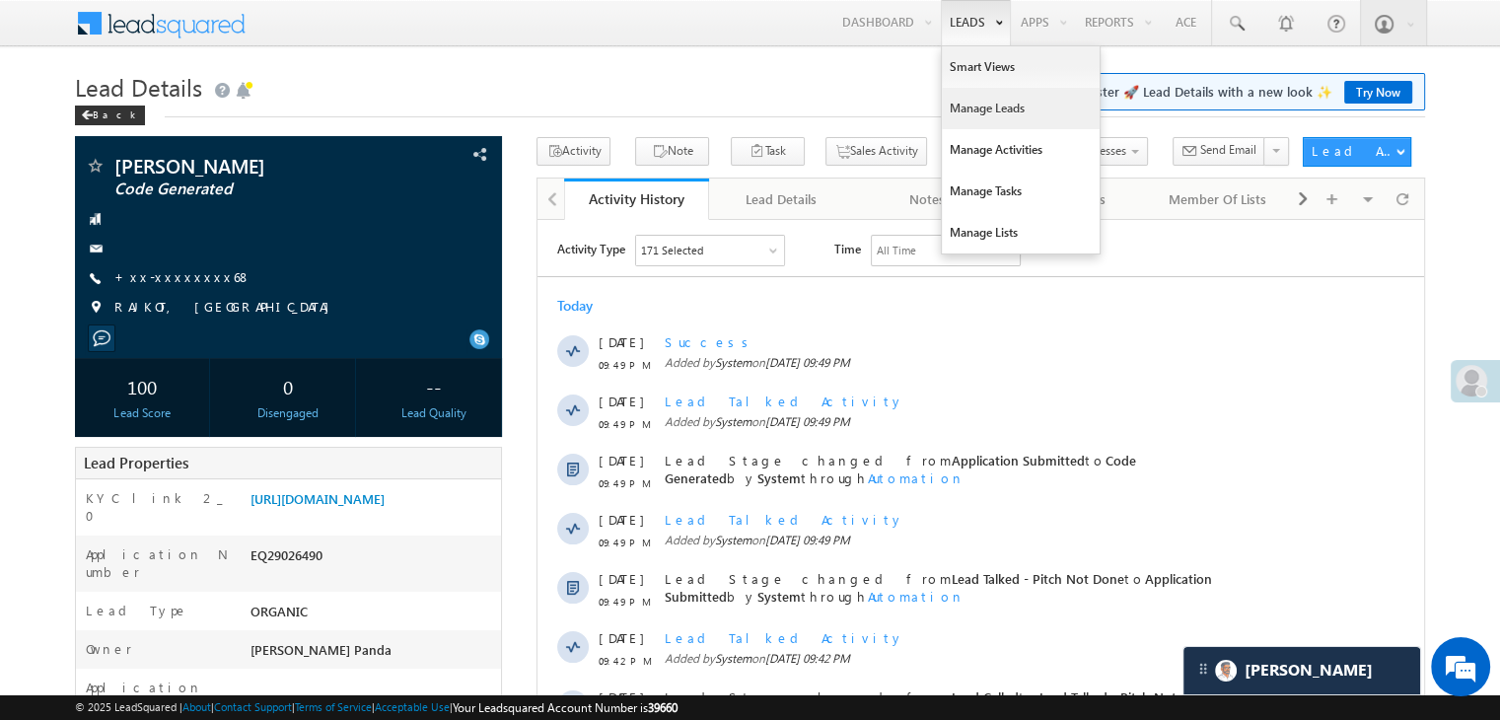
click at [974, 108] on link "Manage Leads" at bounding box center [1021, 108] width 158 height 41
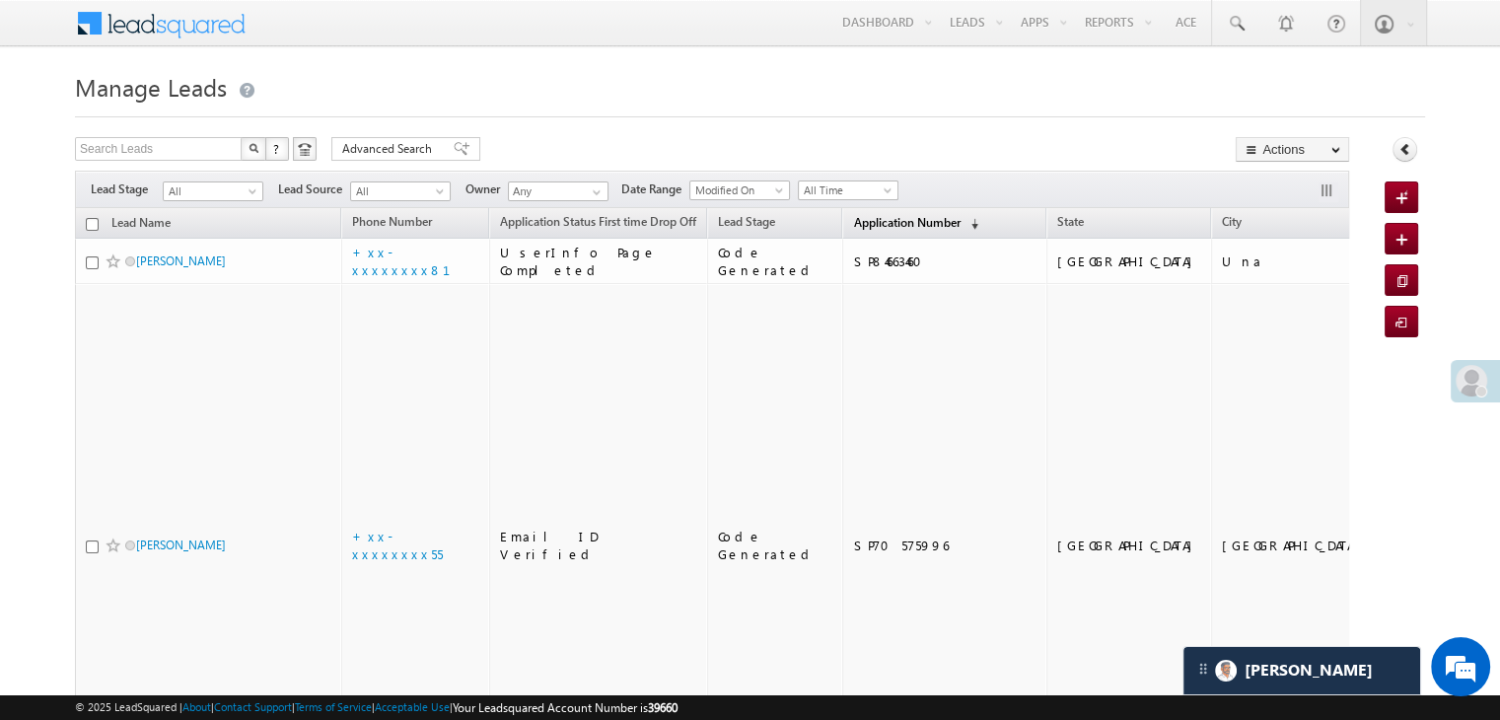
click at [877, 224] on span "Application Number" at bounding box center [906, 222] width 107 height 15
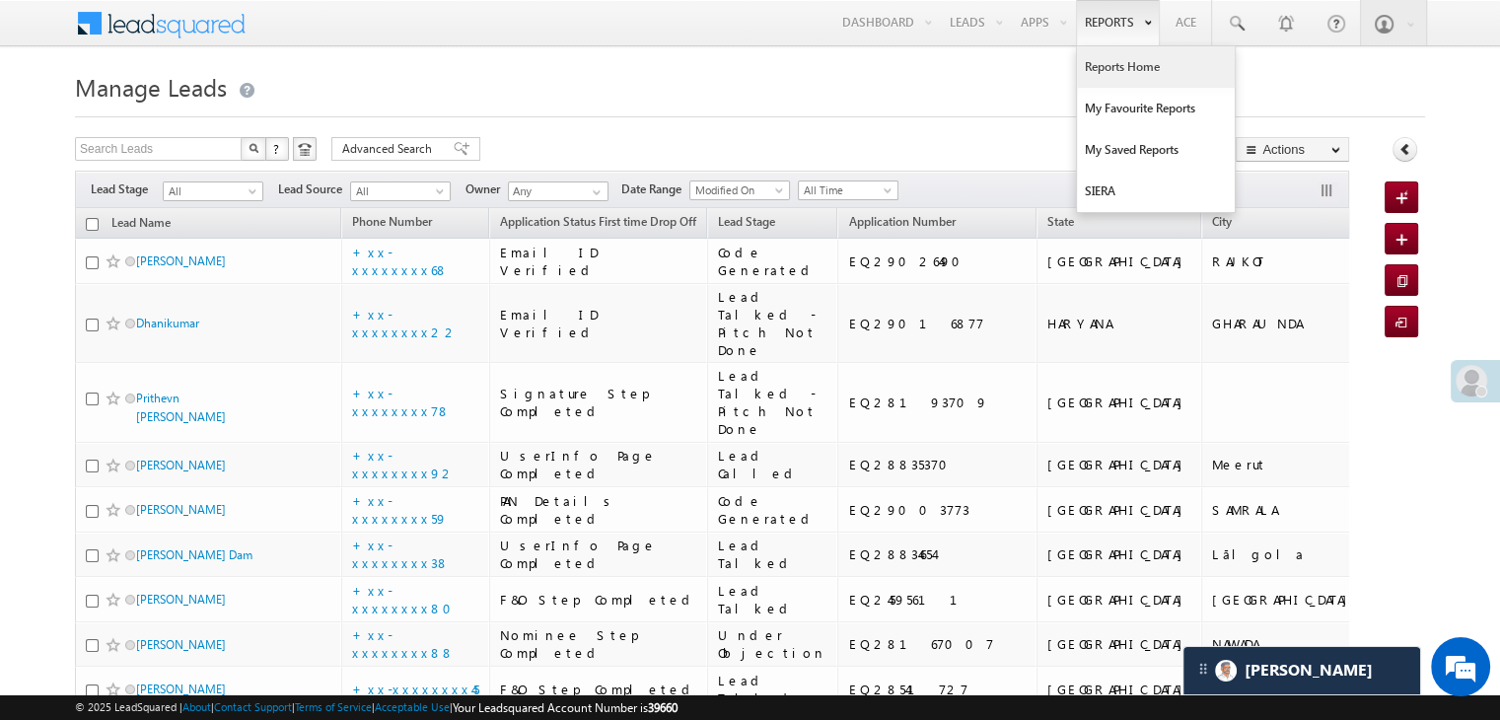
click at [1108, 60] on link "Reports Home" at bounding box center [1156, 66] width 158 height 41
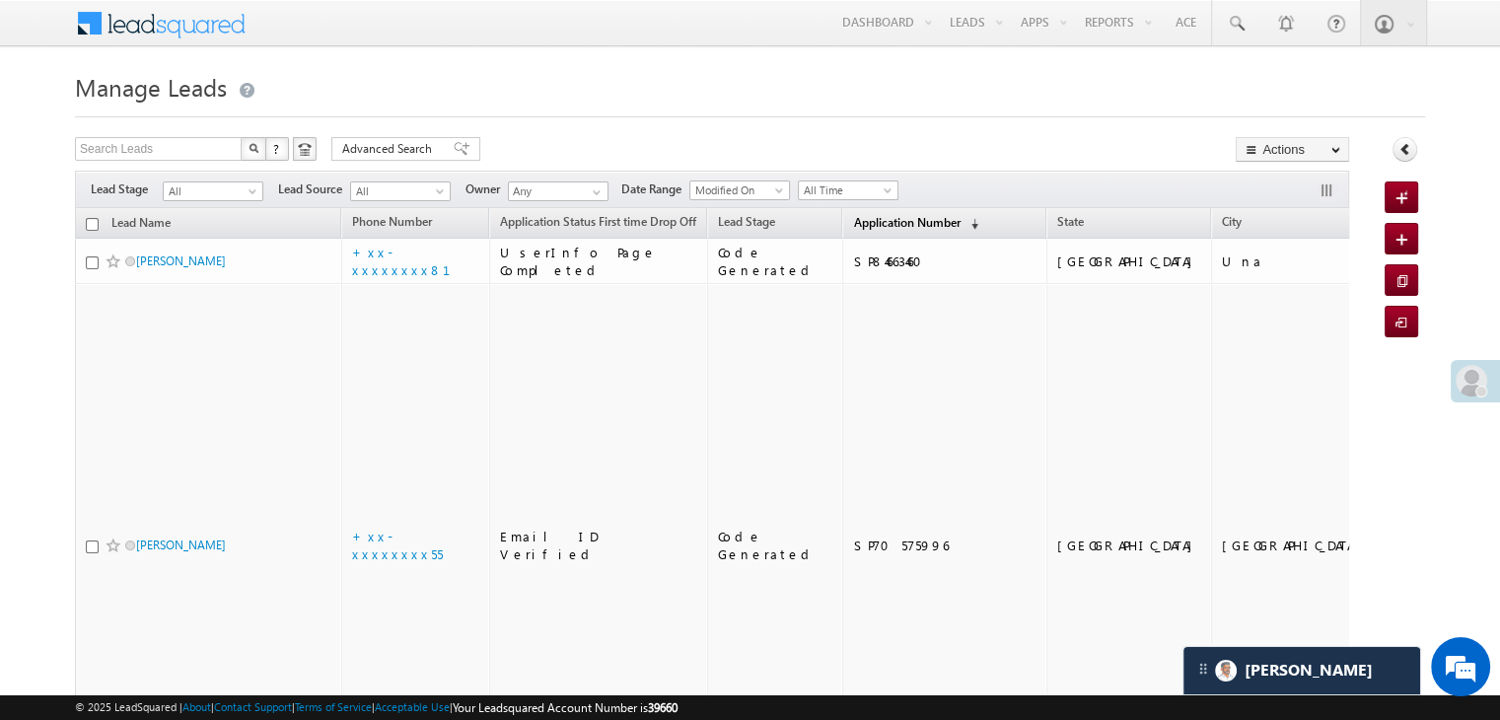
click at [876, 216] on span "Application Number" at bounding box center [906, 222] width 107 height 15
